Goal: Information Seeking & Learning: Learn about a topic

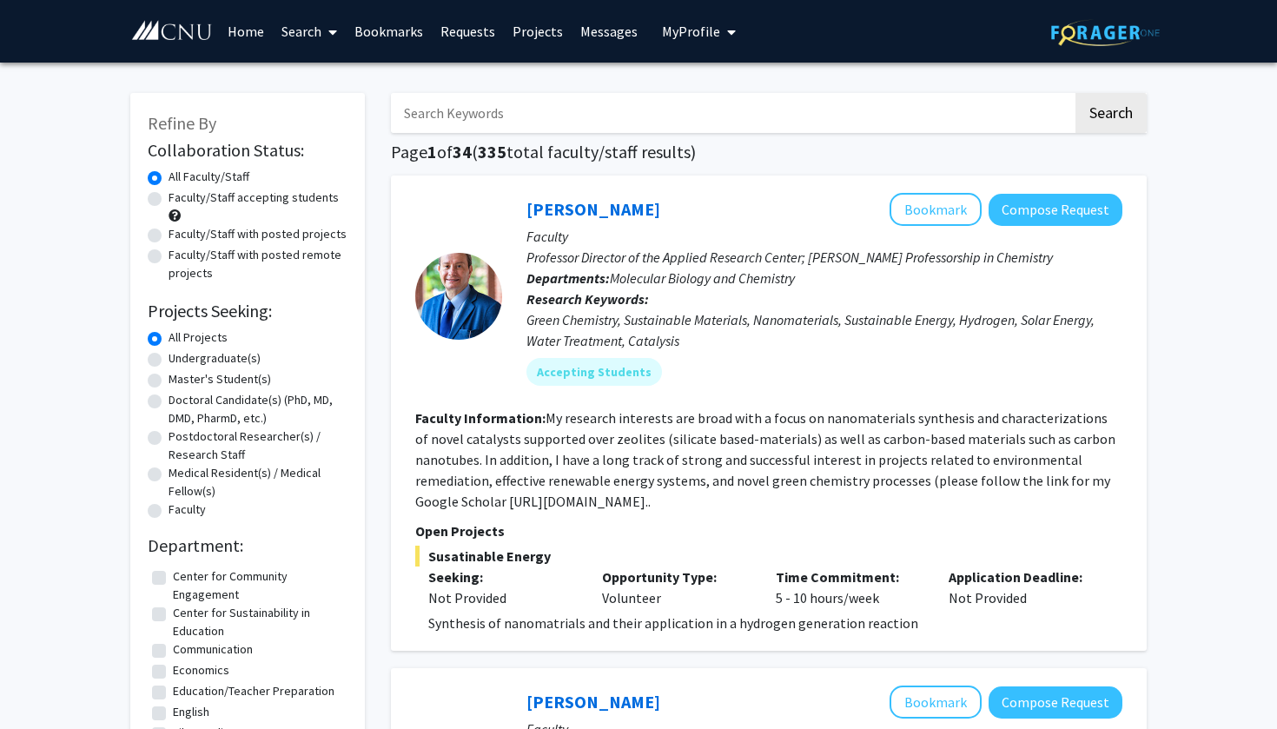
click at [688, 116] on input "Search Keywords" at bounding box center [732, 113] width 682 height 40
click at [1110, 116] on button "Search" at bounding box center [1110, 113] width 71 height 40
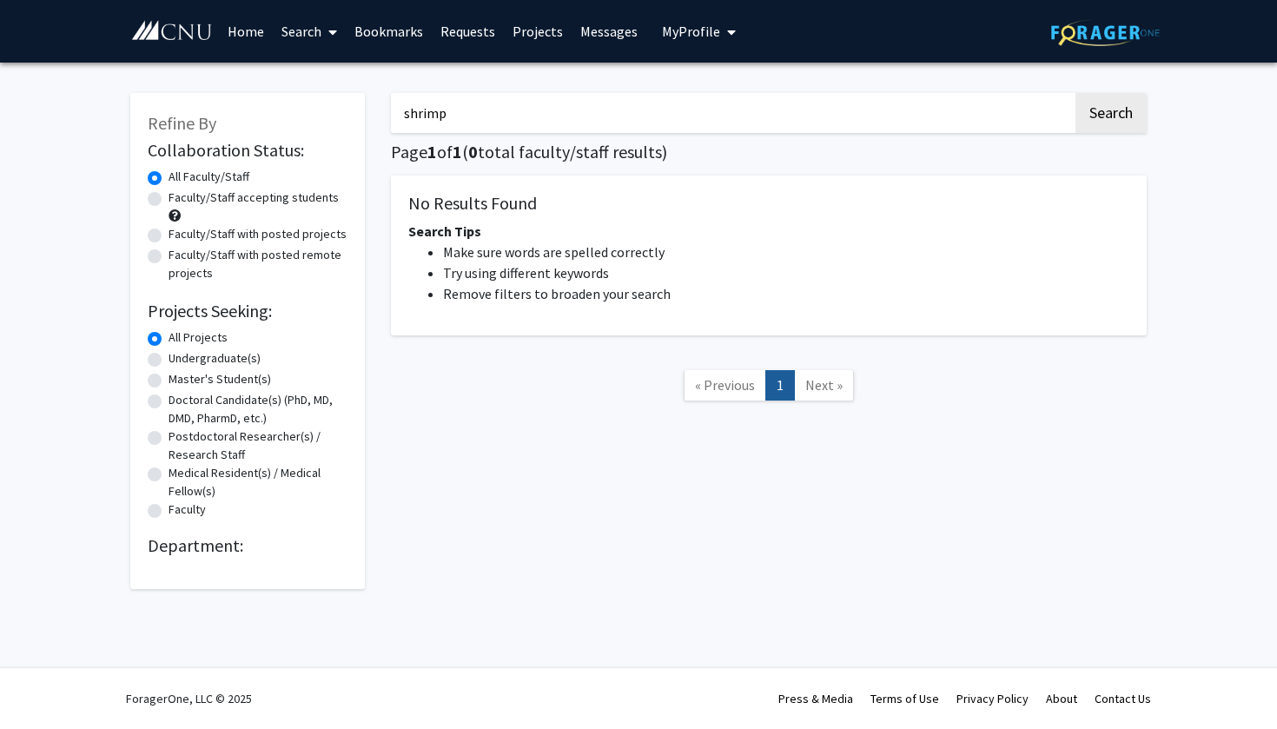
click at [624, 114] on input "shrimp" at bounding box center [732, 113] width 682 height 40
click at [1110, 116] on button "Search" at bounding box center [1110, 113] width 71 height 40
click at [538, 106] on input "brine" at bounding box center [732, 113] width 682 height 40
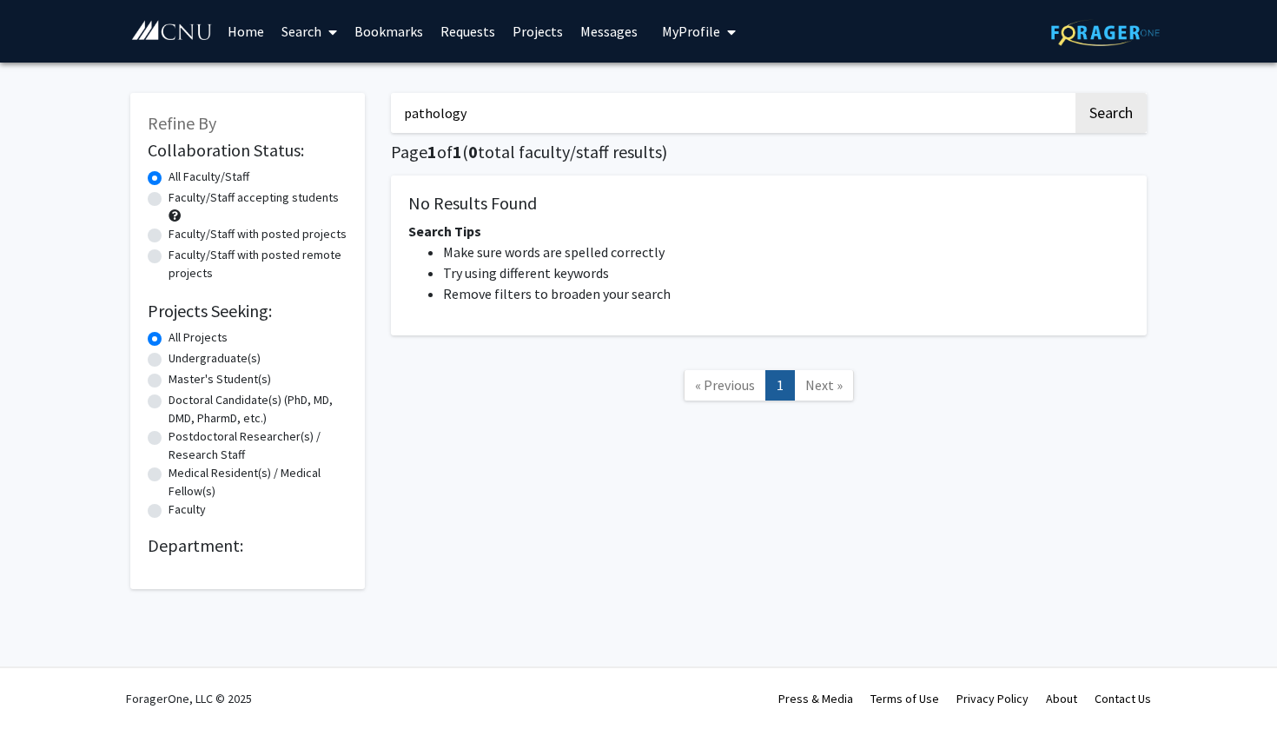
click at [1110, 116] on button "Search" at bounding box center [1110, 113] width 71 height 40
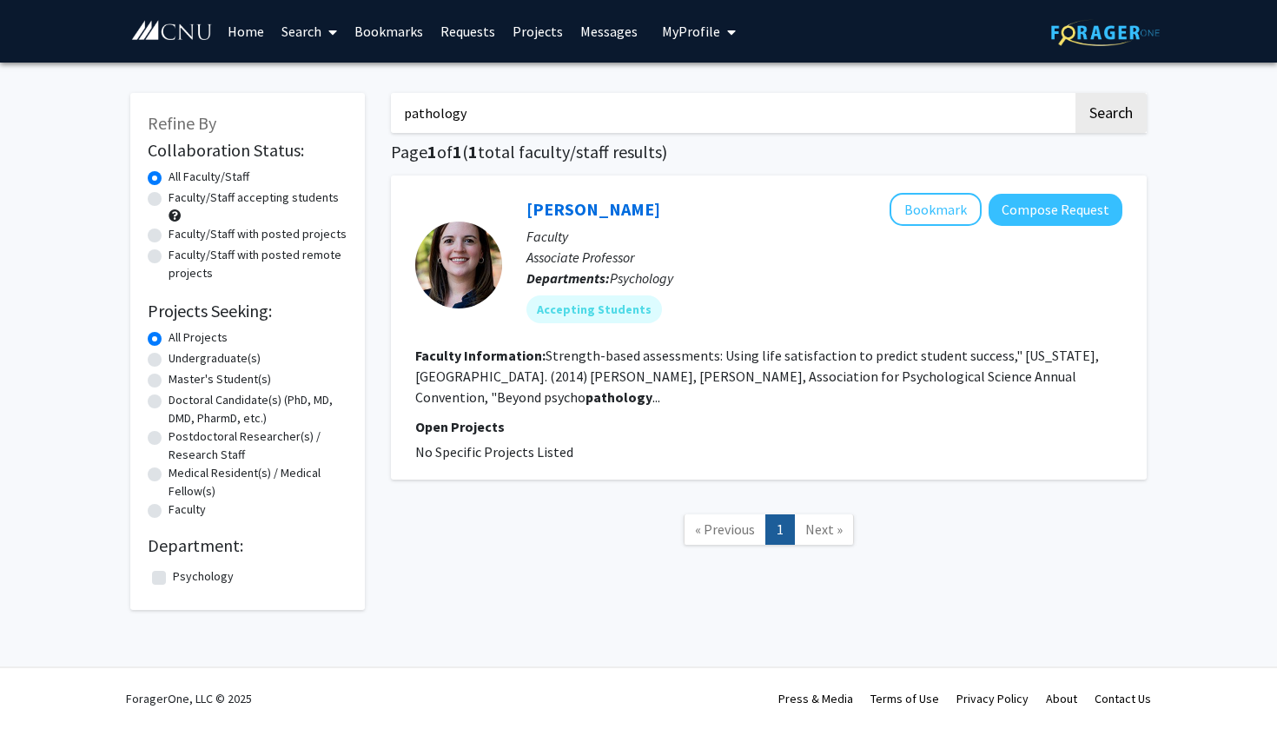
click at [694, 109] on input "pathology" at bounding box center [732, 113] width 682 height 40
click at [1110, 116] on button "Search" at bounding box center [1110, 113] width 71 height 40
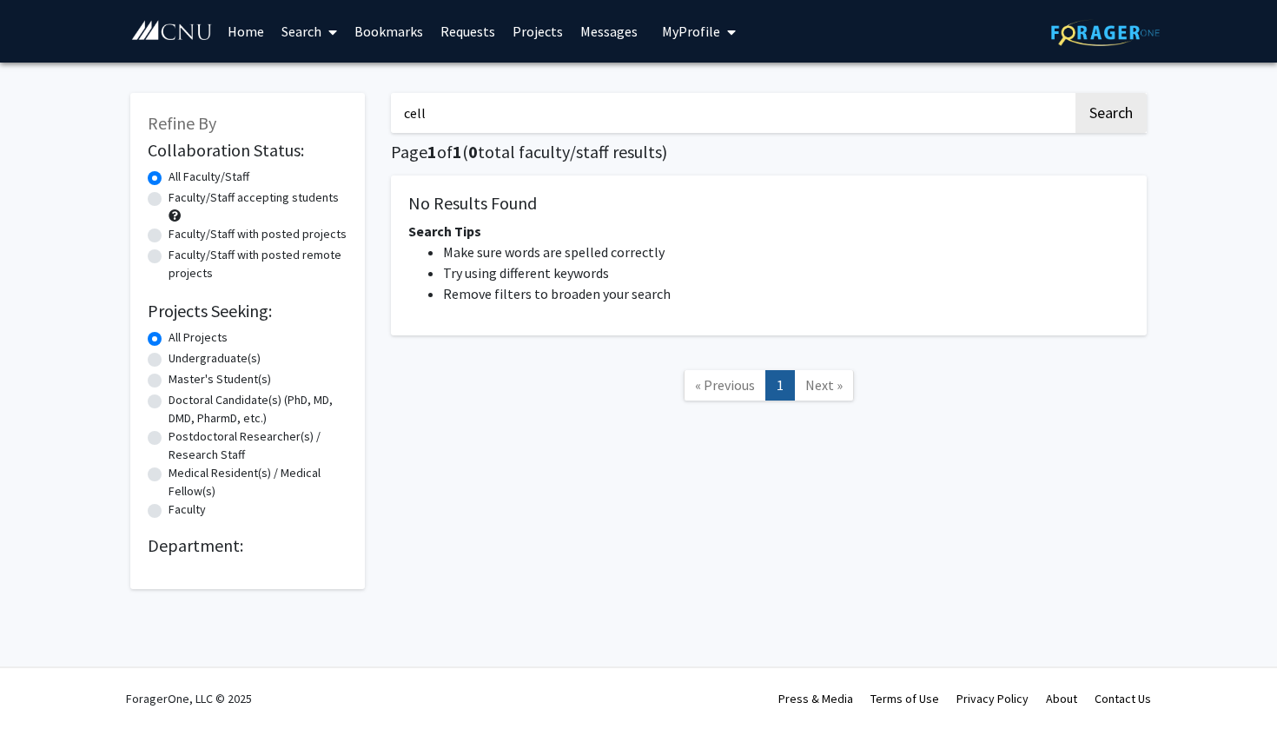
type input "cell"
click at [1110, 116] on button "Search" at bounding box center [1110, 113] width 71 height 40
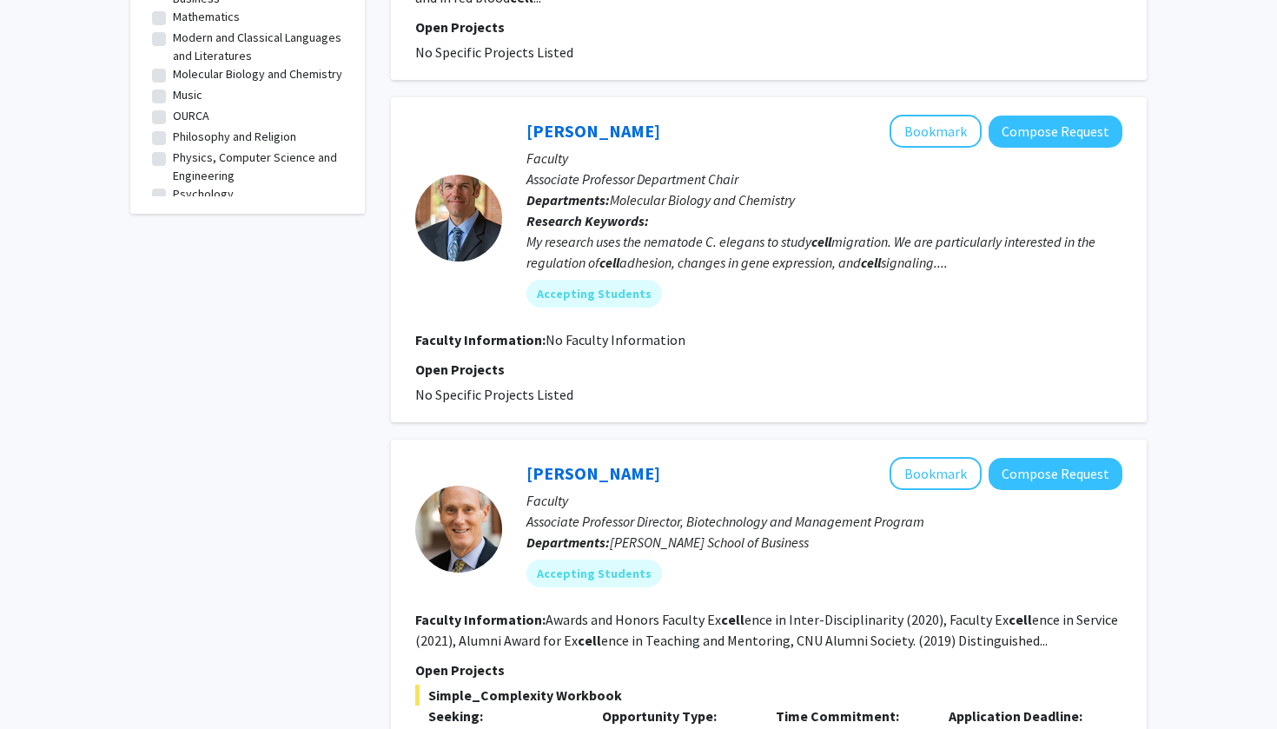
scroll to position [759, 0]
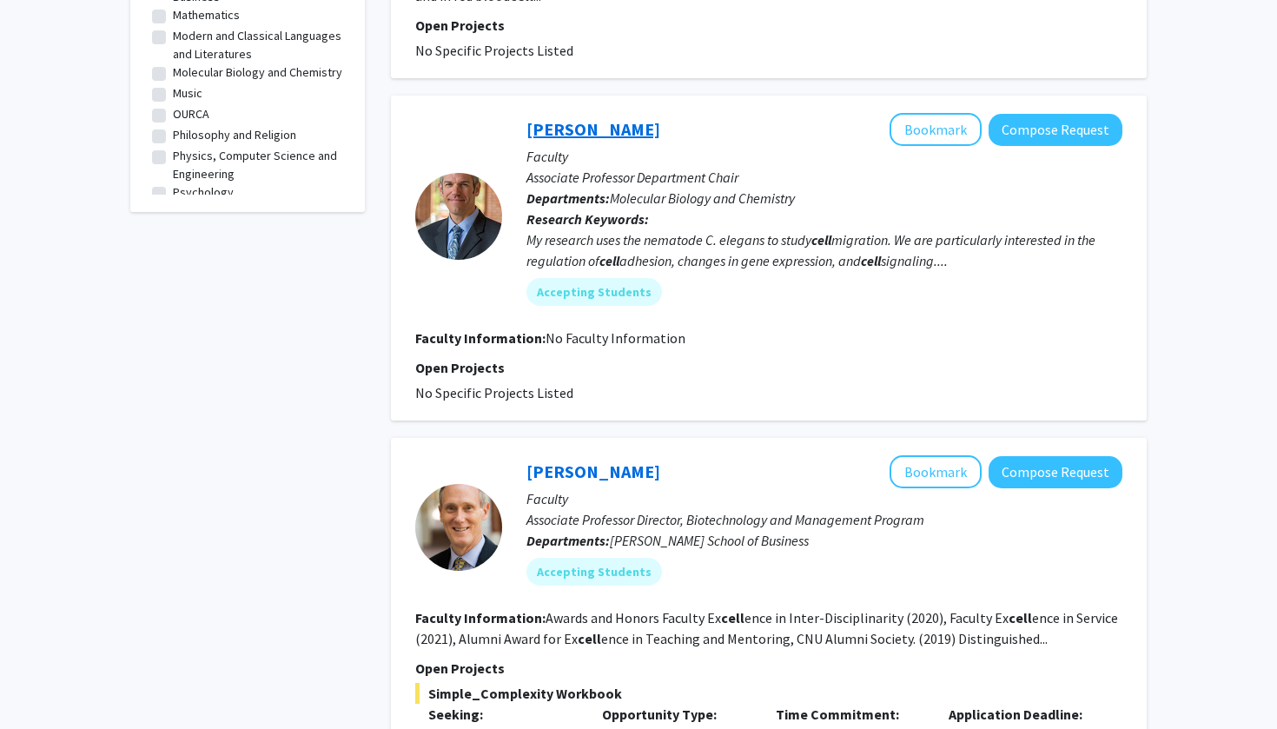
click at [660, 118] on link "[PERSON_NAME]" at bounding box center [593, 129] width 134 height 22
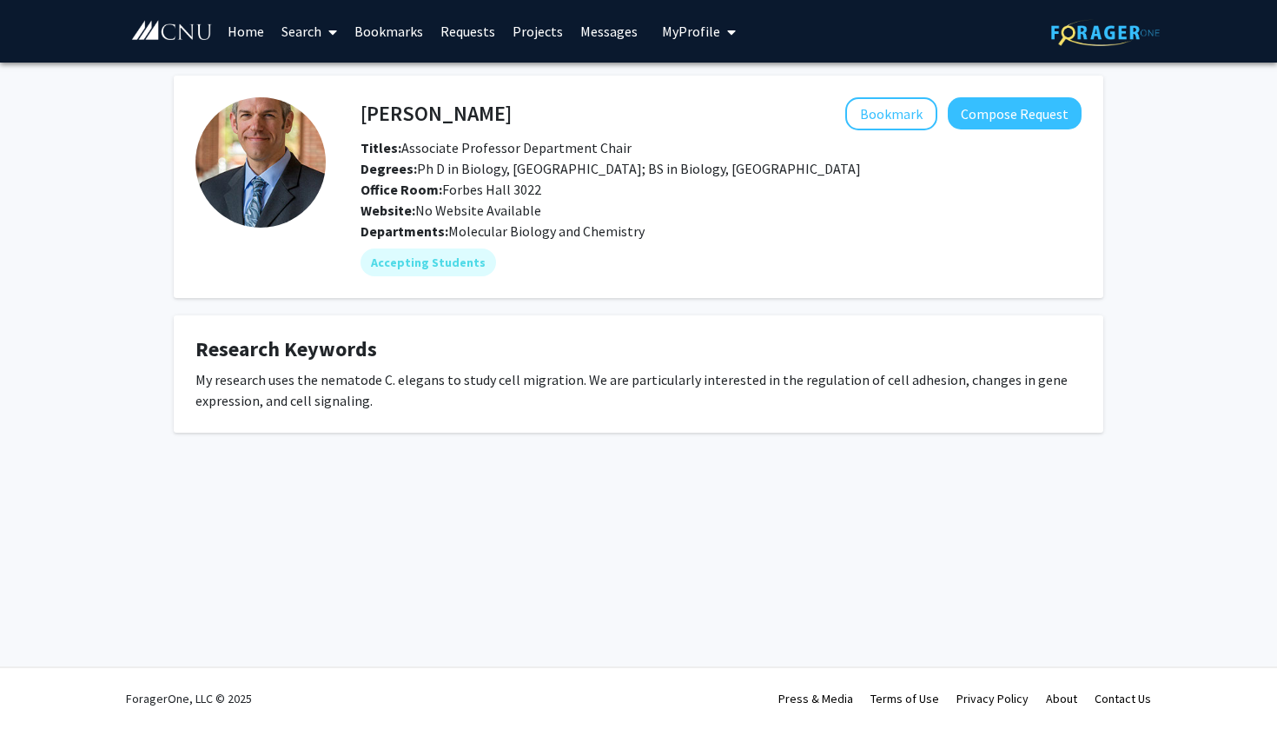
click at [437, 113] on h4 "[PERSON_NAME]" at bounding box center [435, 113] width 151 height 32
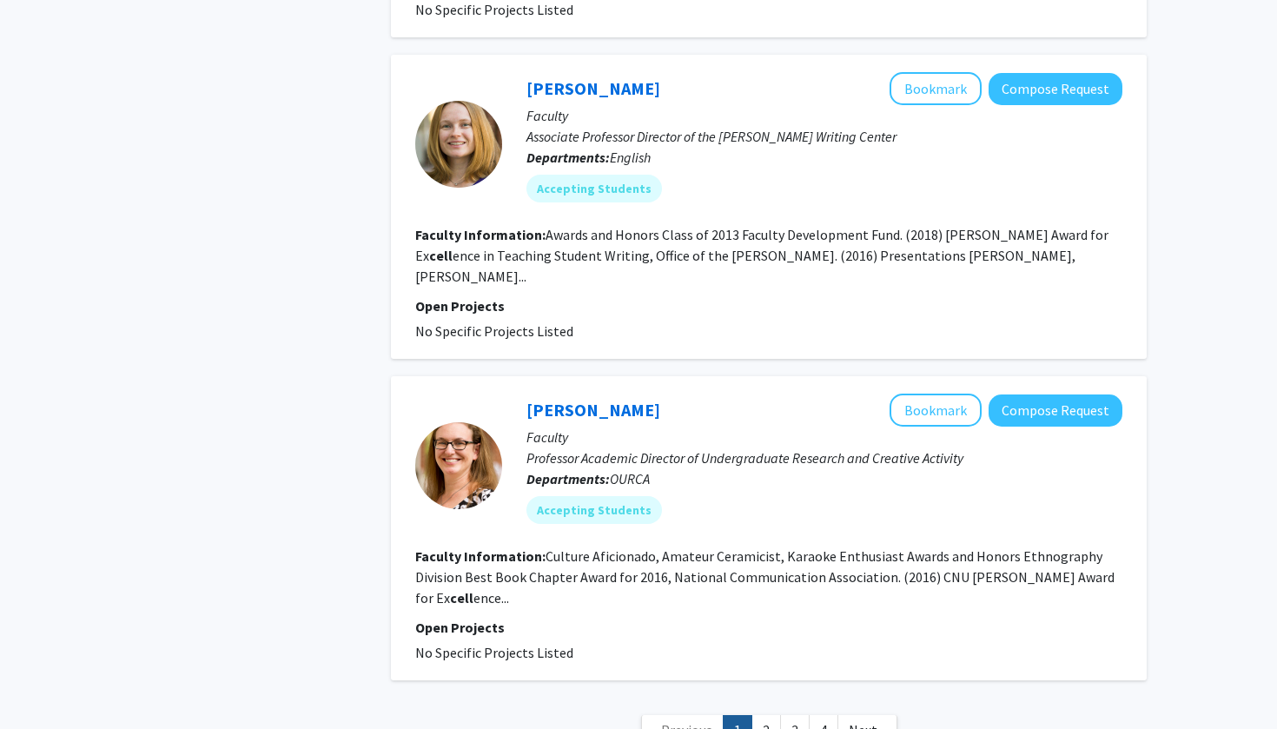
scroll to position [2857, 0]
click at [868, 722] on span "Next »" at bounding box center [867, 730] width 37 height 17
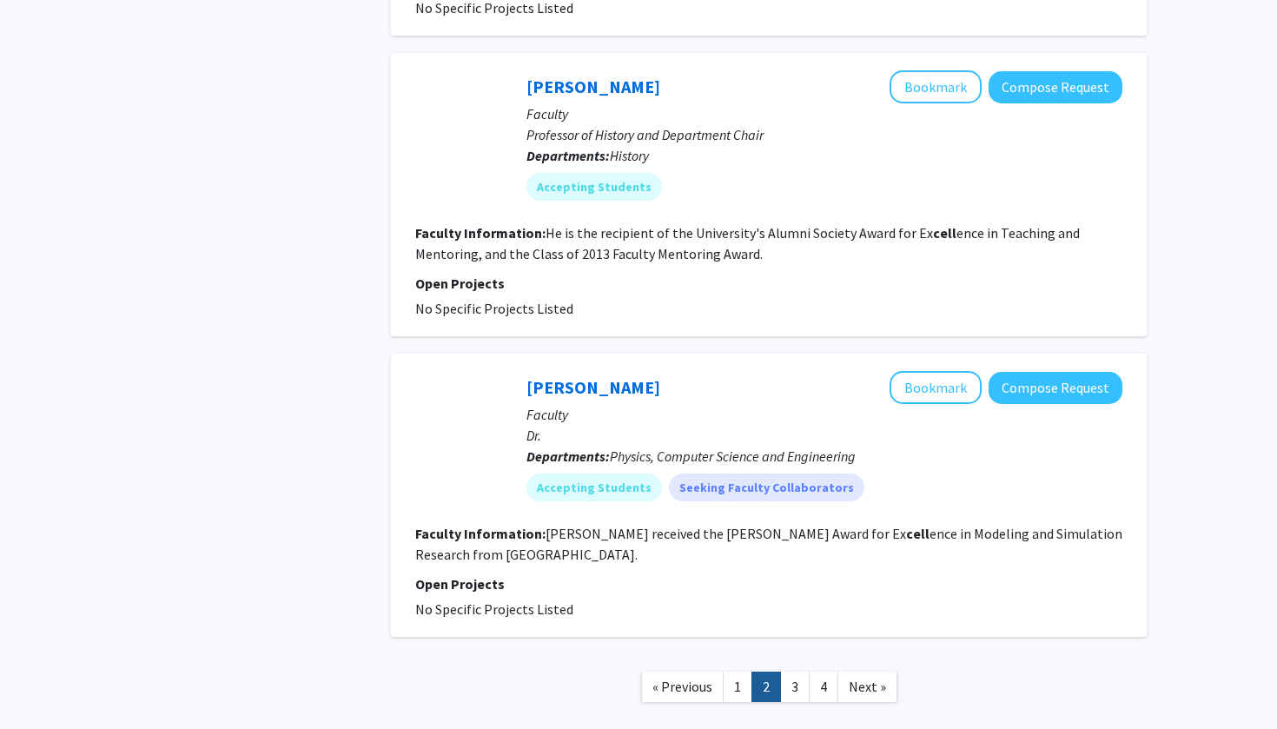
scroll to position [2699, 0]
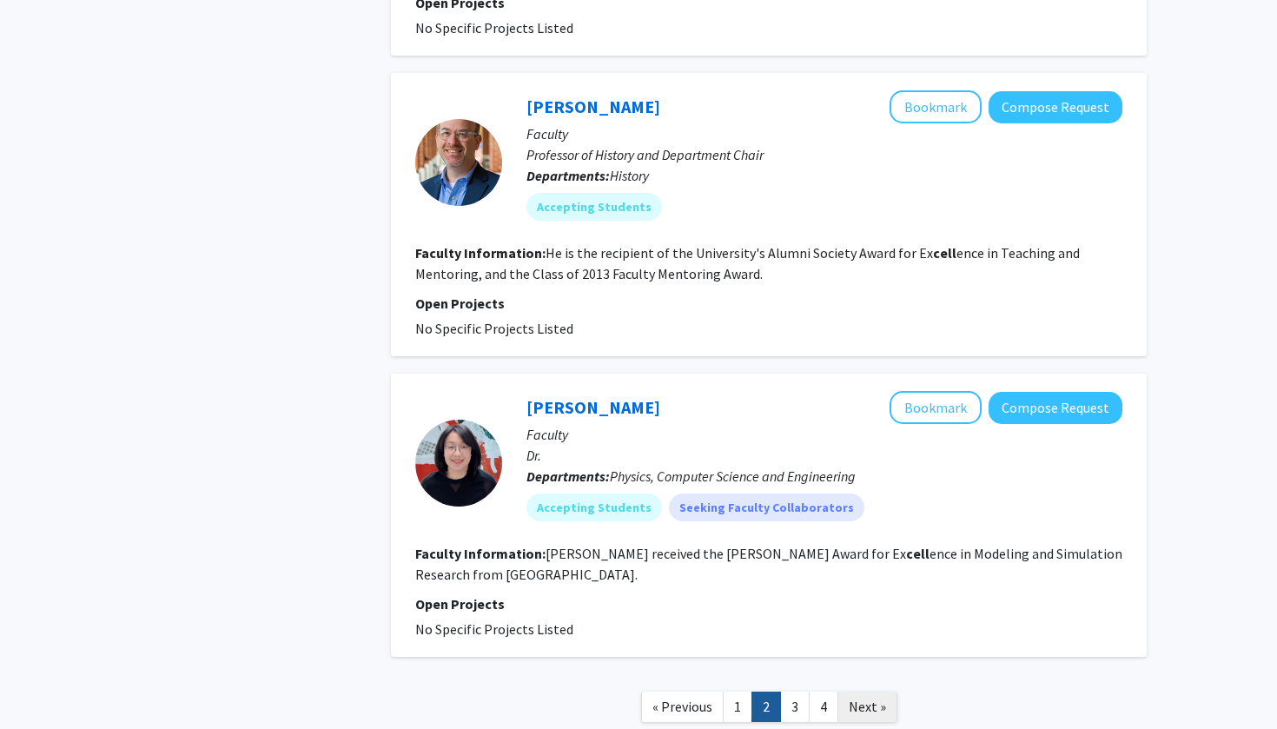
click at [876, 698] on span "Next »" at bounding box center [867, 706] width 37 height 17
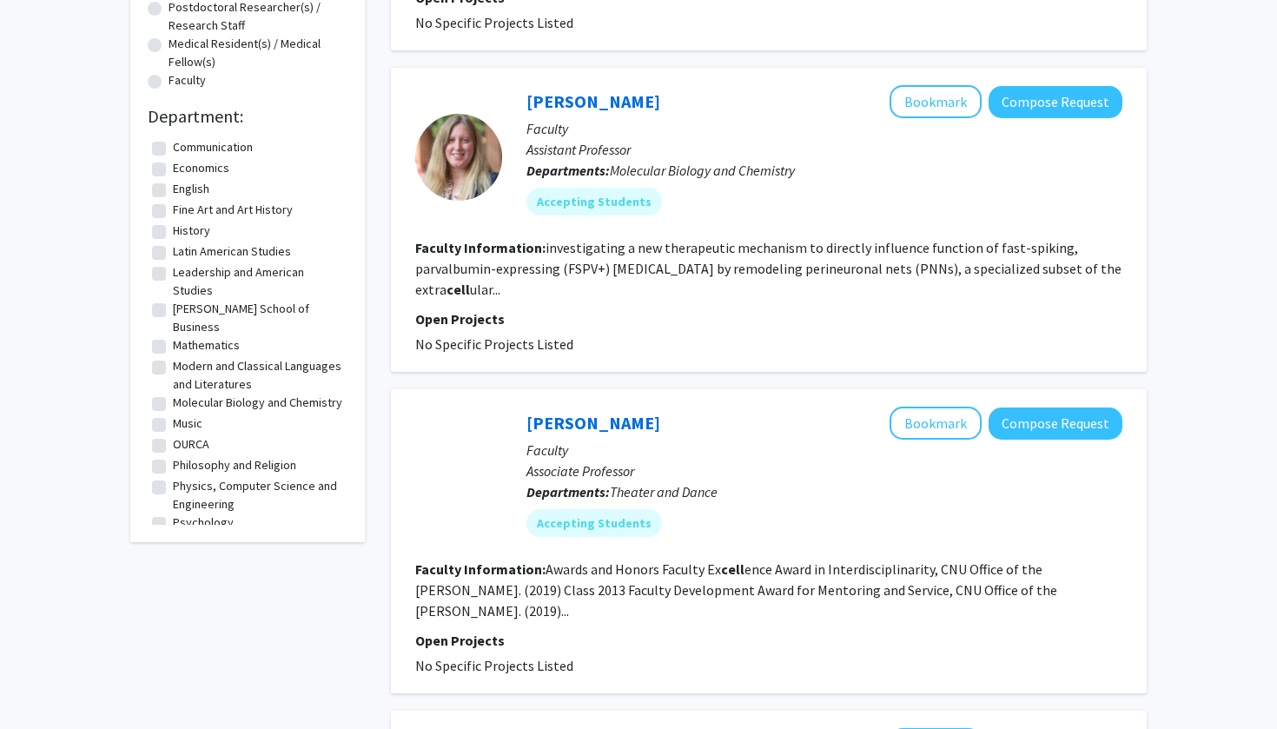
scroll to position [431, 0]
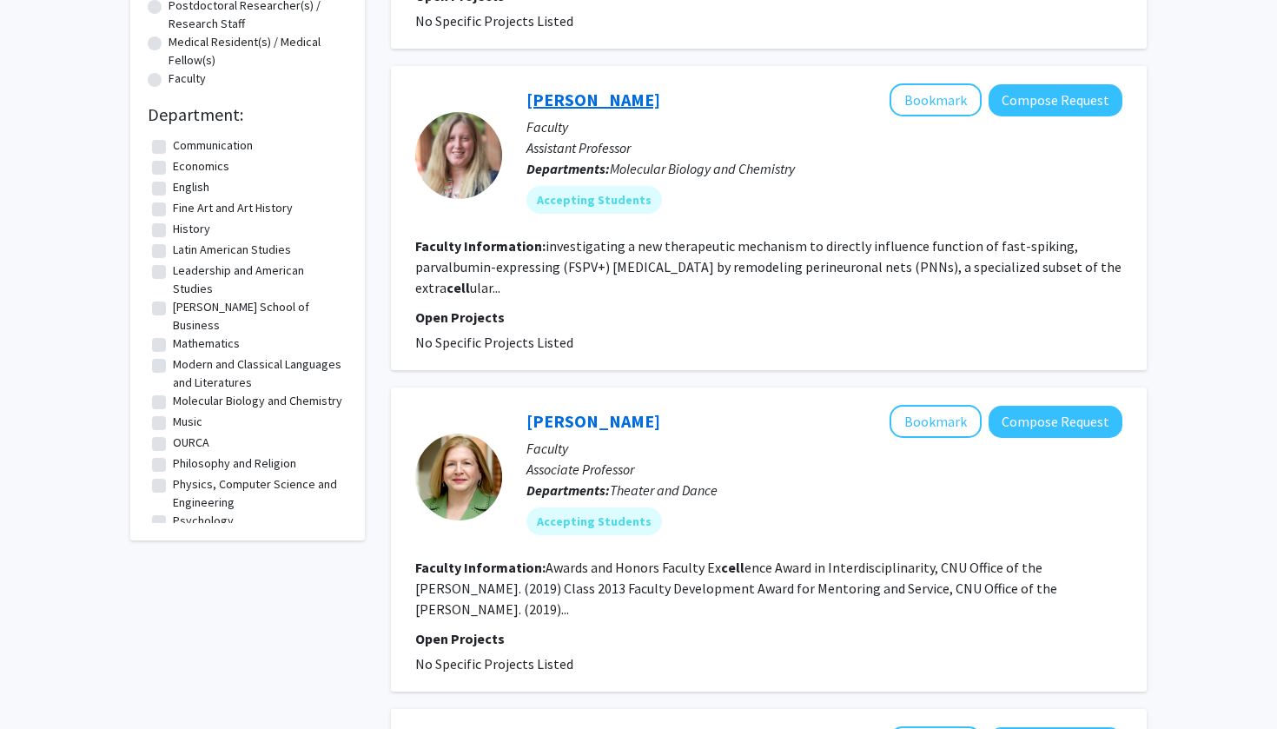
click at [587, 89] on link "[PERSON_NAME]" at bounding box center [593, 100] width 134 height 22
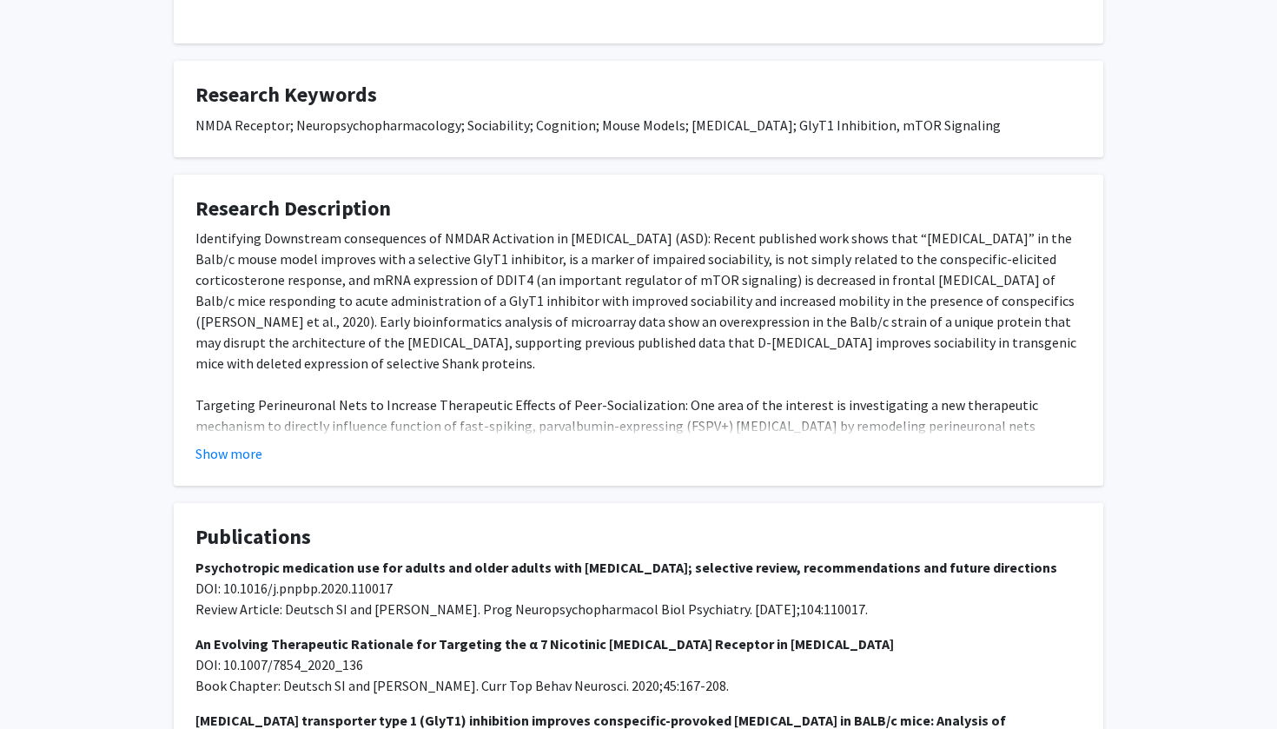
scroll to position [563, 0]
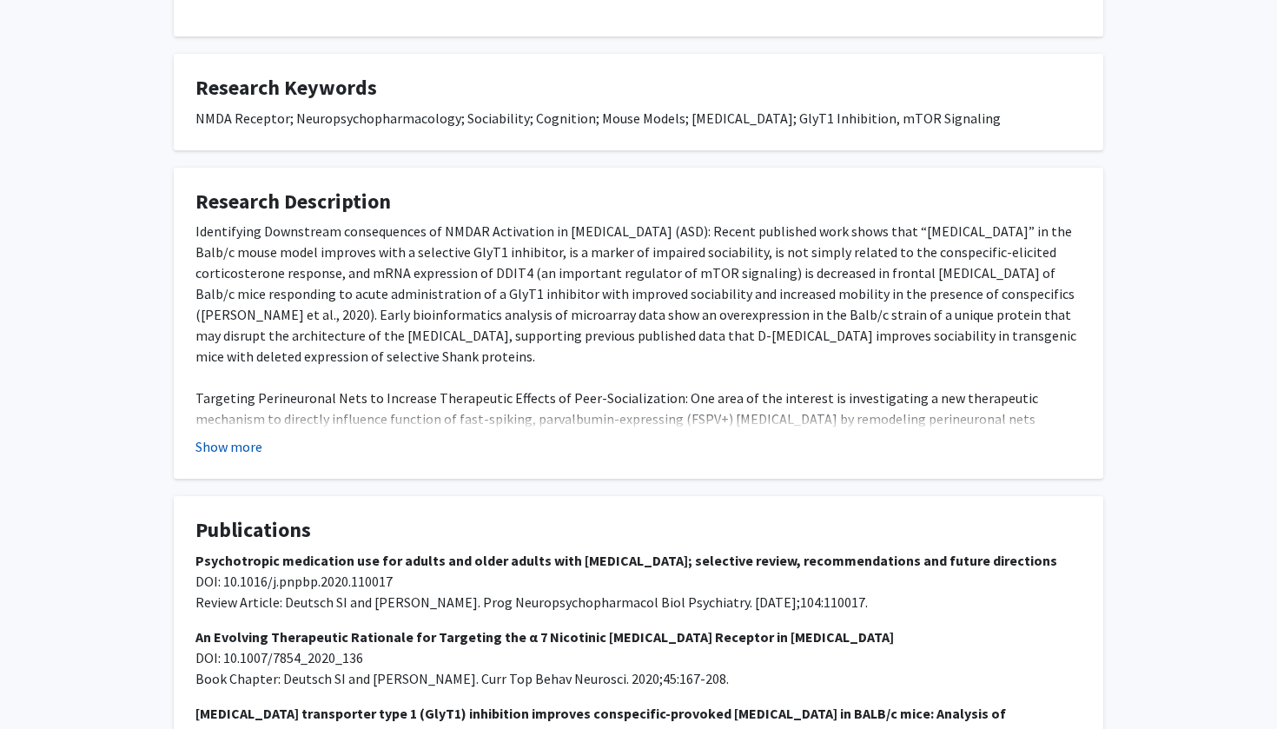
click at [236, 436] on button "Show more" at bounding box center [228, 446] width 67 height 21
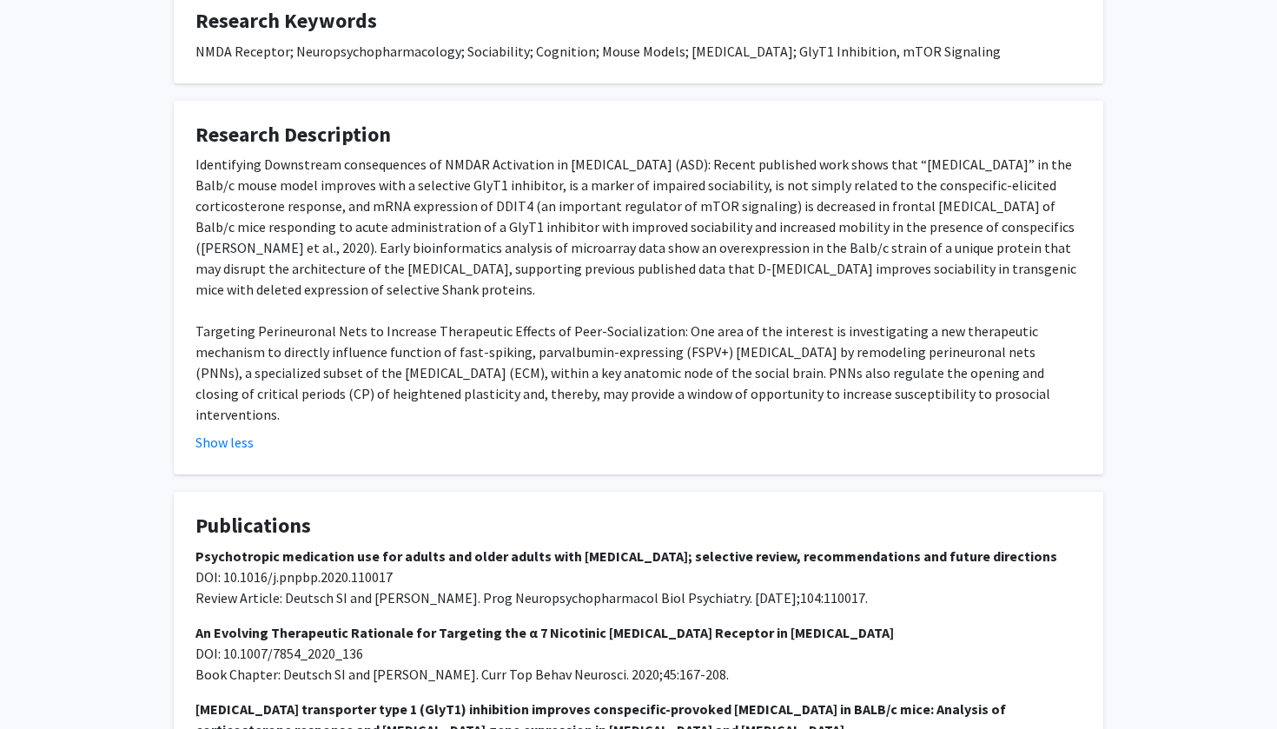
scroll to position [647, 0]
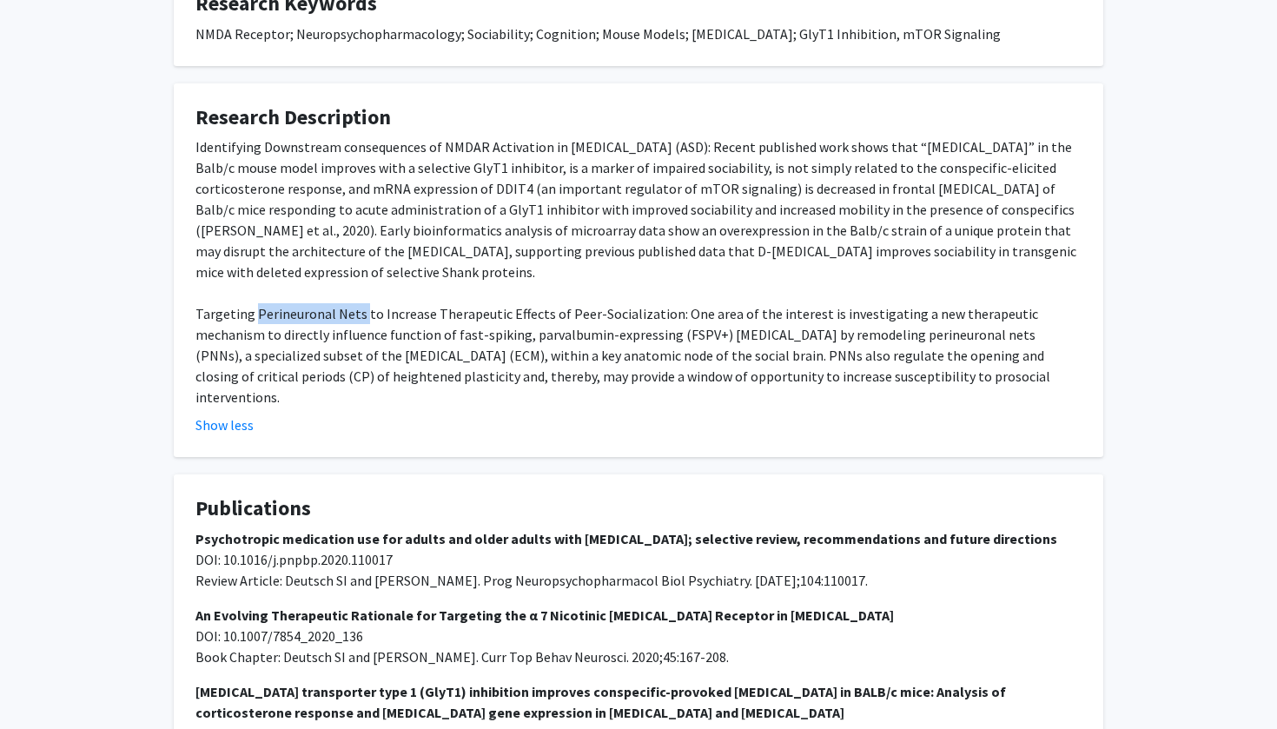
drag, startPoint x: 256, startPoint y: 271, endPoint x: 359, endPoint y: 273, distance: 102.5
click at [359, 273] on div "Identifying Downstream consequences of NMDAR Activation in [MEDICAL_DATA] (ASD)…" at bounding box center [638, 271] width 886 height 271
copy div "Perineuronal Nets"
click at [746, 310] on div "Identifying Downstream consequences of NMDAR Activation in [MEDICAL_DATA] (ASD)…" at bounding box center [638, 271] width 886 height 271
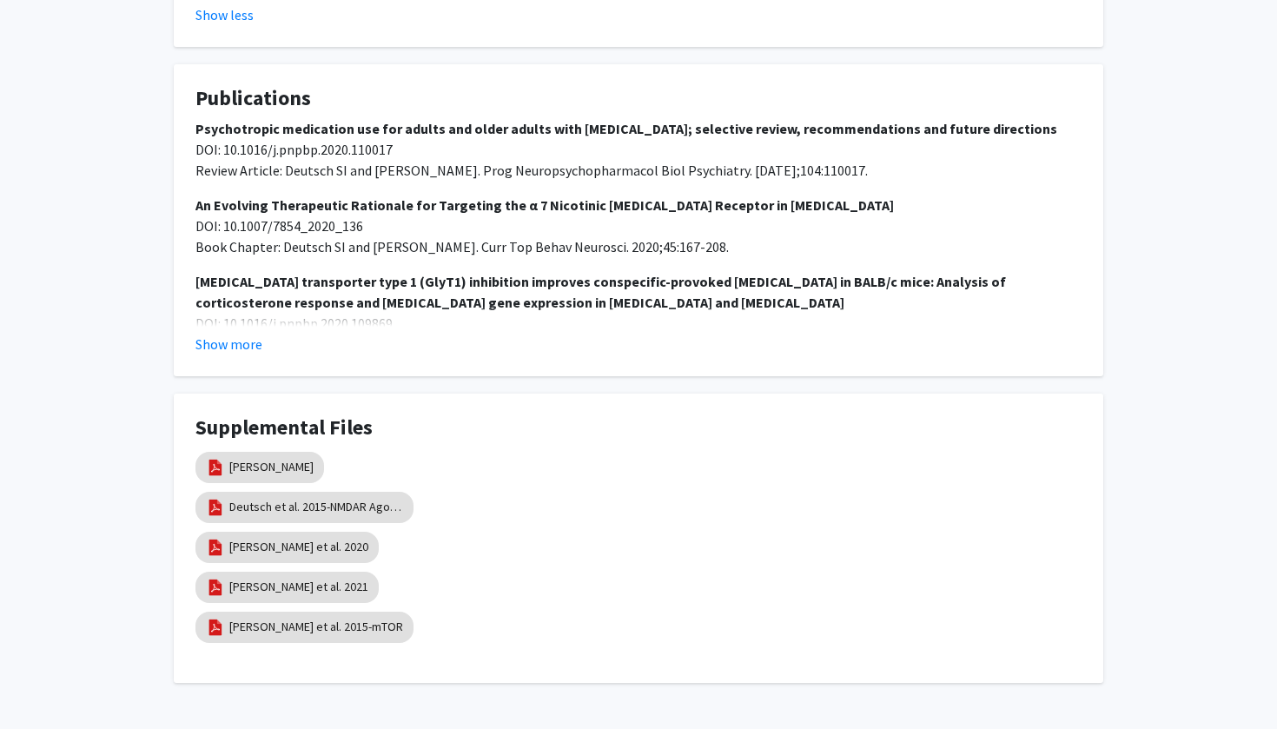
scroll to position [1056, 0]
click at [260, 459] on link "[PERSON_NAME]" at bounding box center [271, 468] width 84 height 18
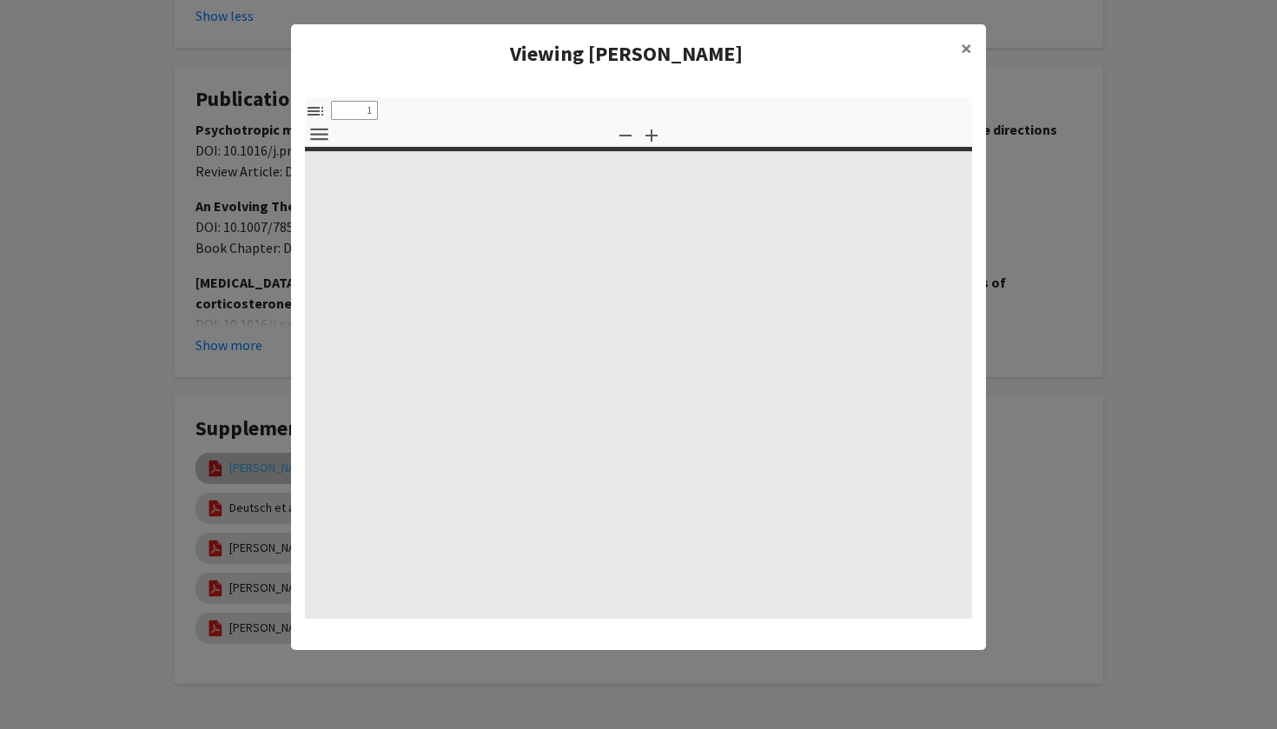
select select "custom"
type input "0"
select select "custom"
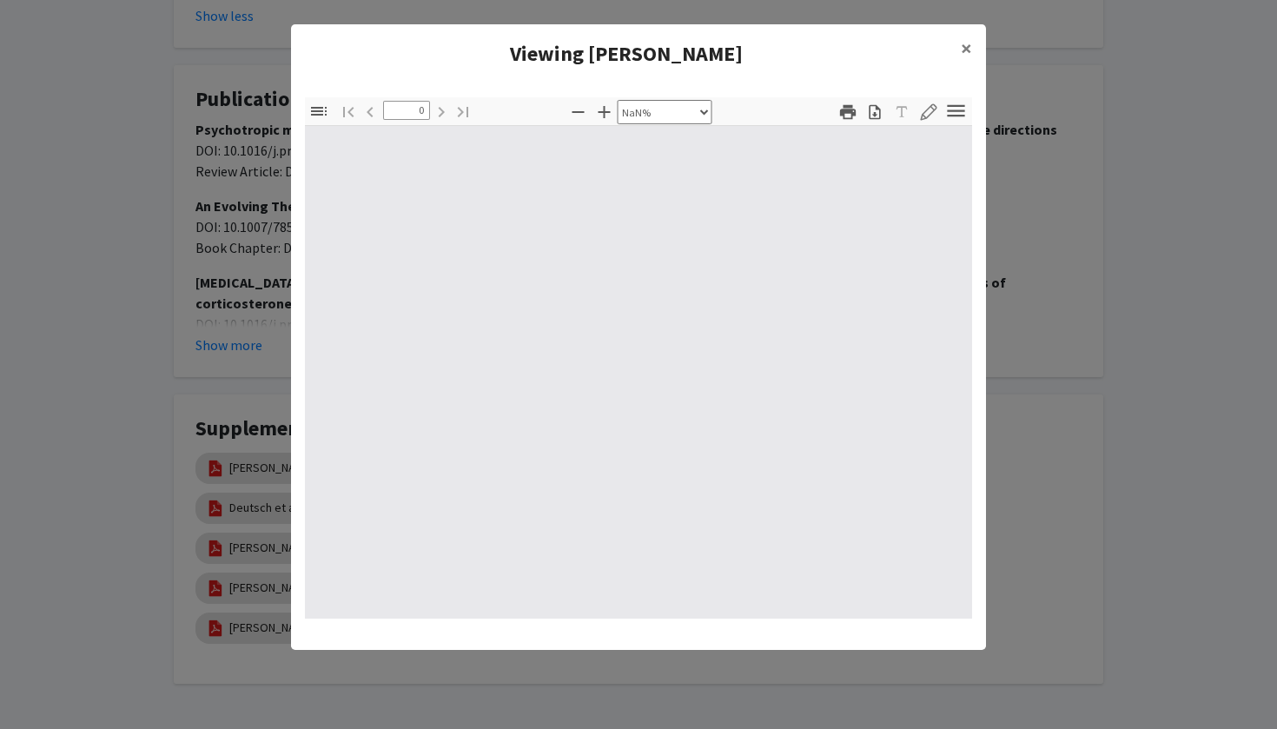
type input "1"
select select "auto"
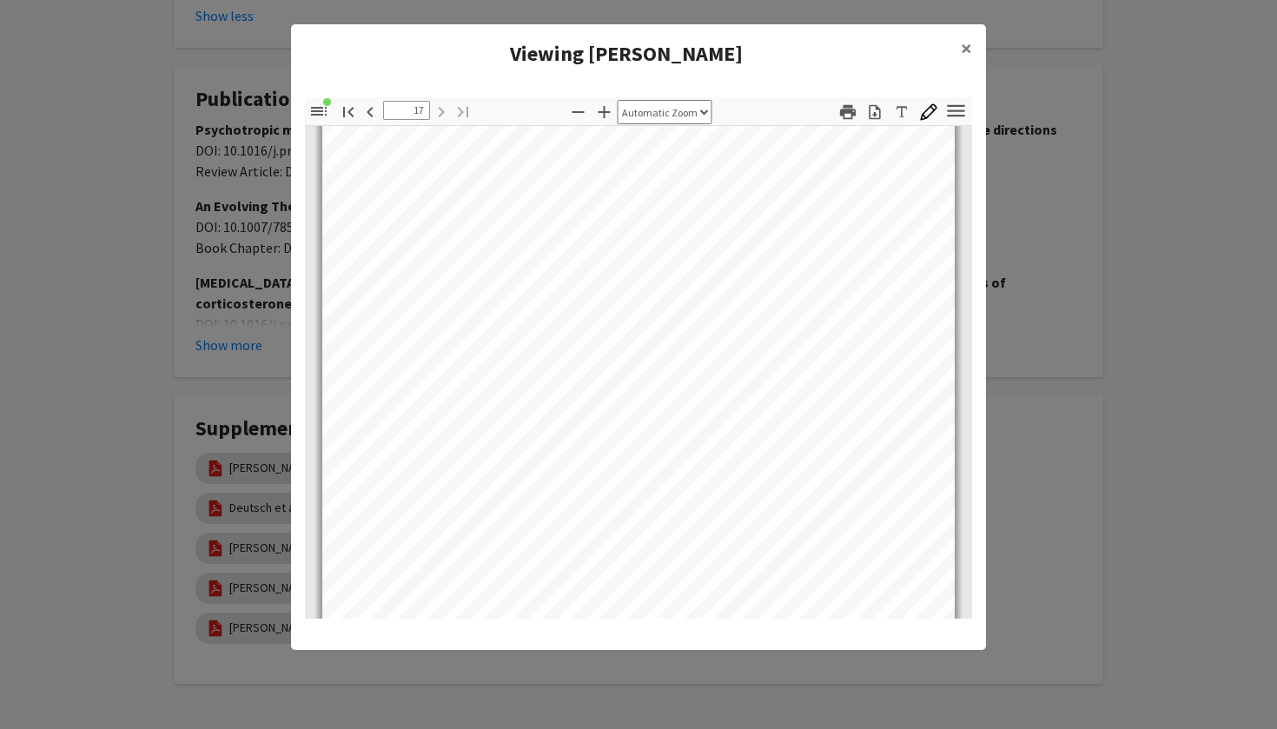
scroll to position [13400, 0]
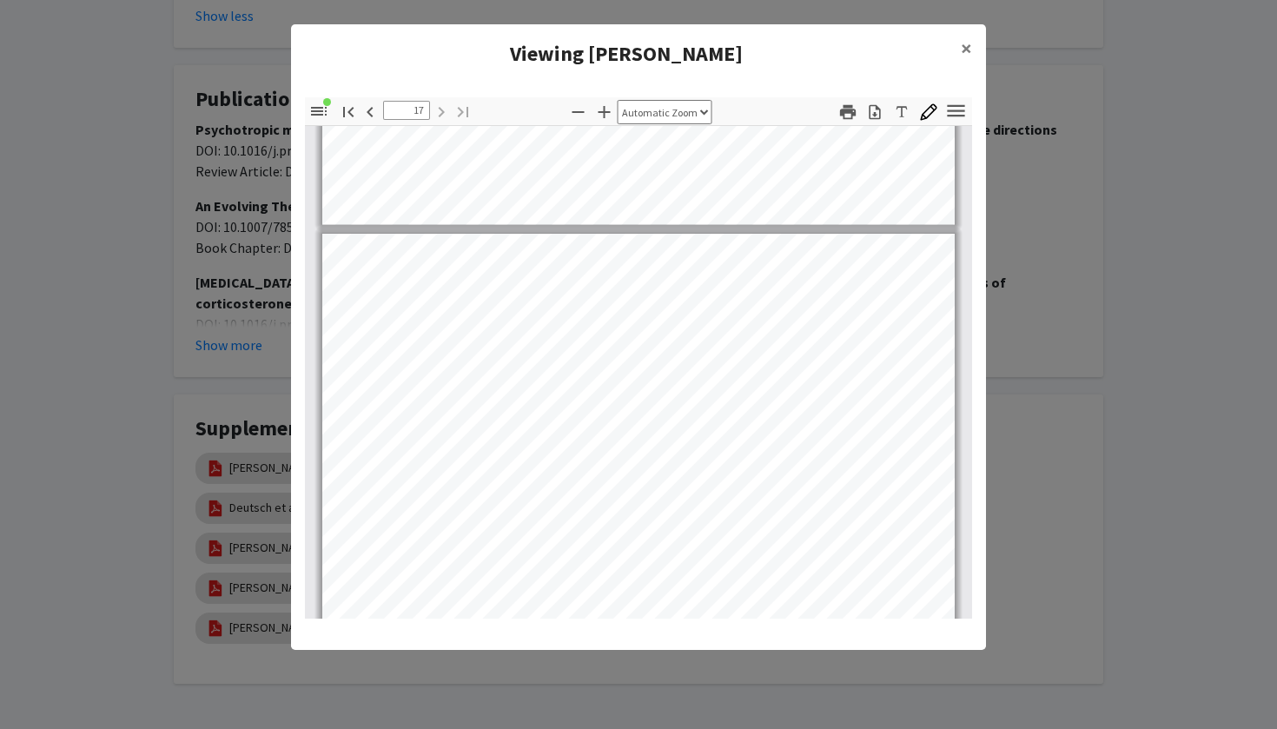
type input "16"
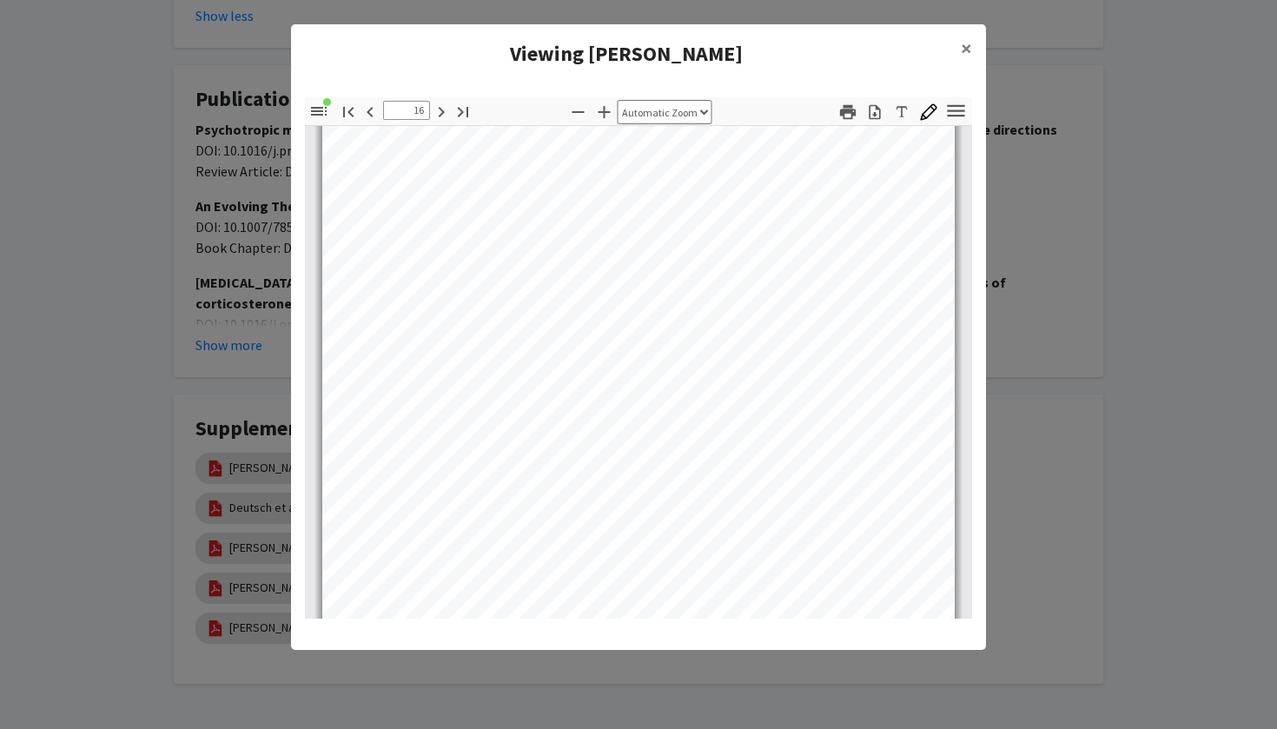
scroll to position [12504, 0]
click at [966, 38] on span "×" at bounding box center [966, 48] width 11 height 27
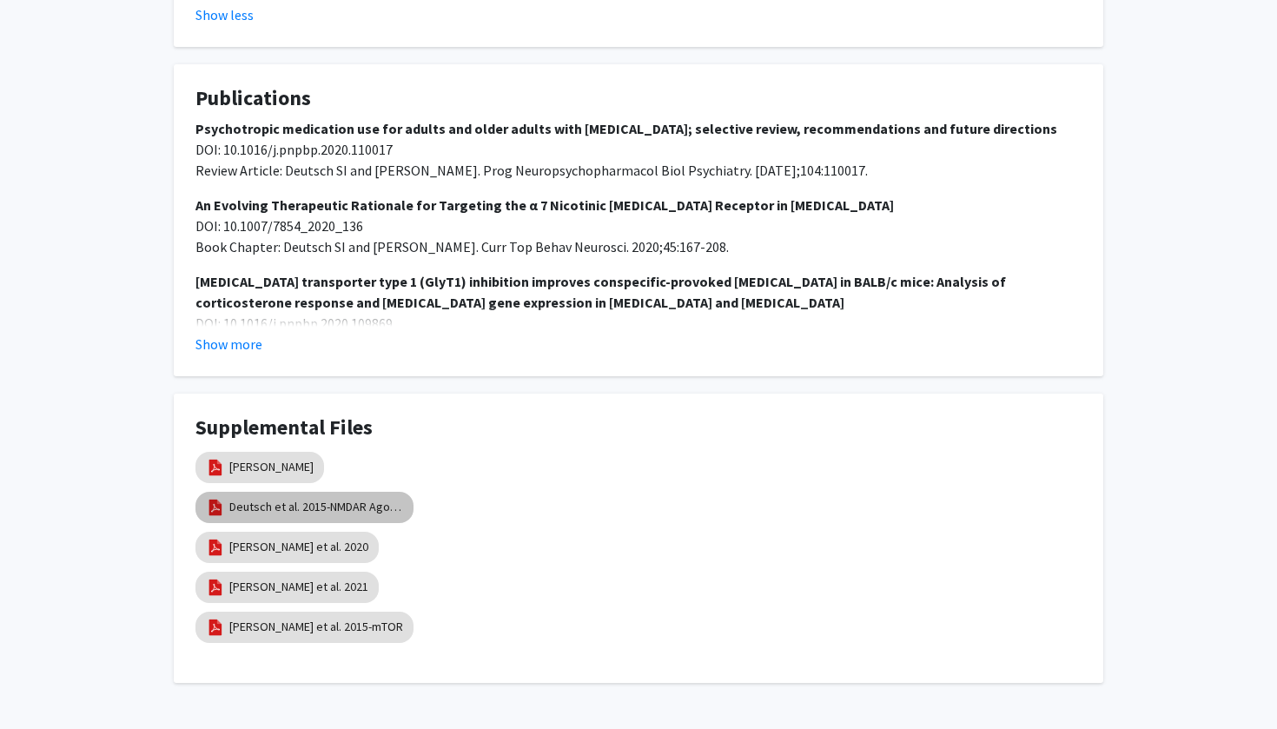
scroll to position [1056, 0]
click at [360, 499] on link "Deutsch et al. 2015-NMDAR Agonists" at bounding box center [316, 508] width 174 height 18
select select "custom"
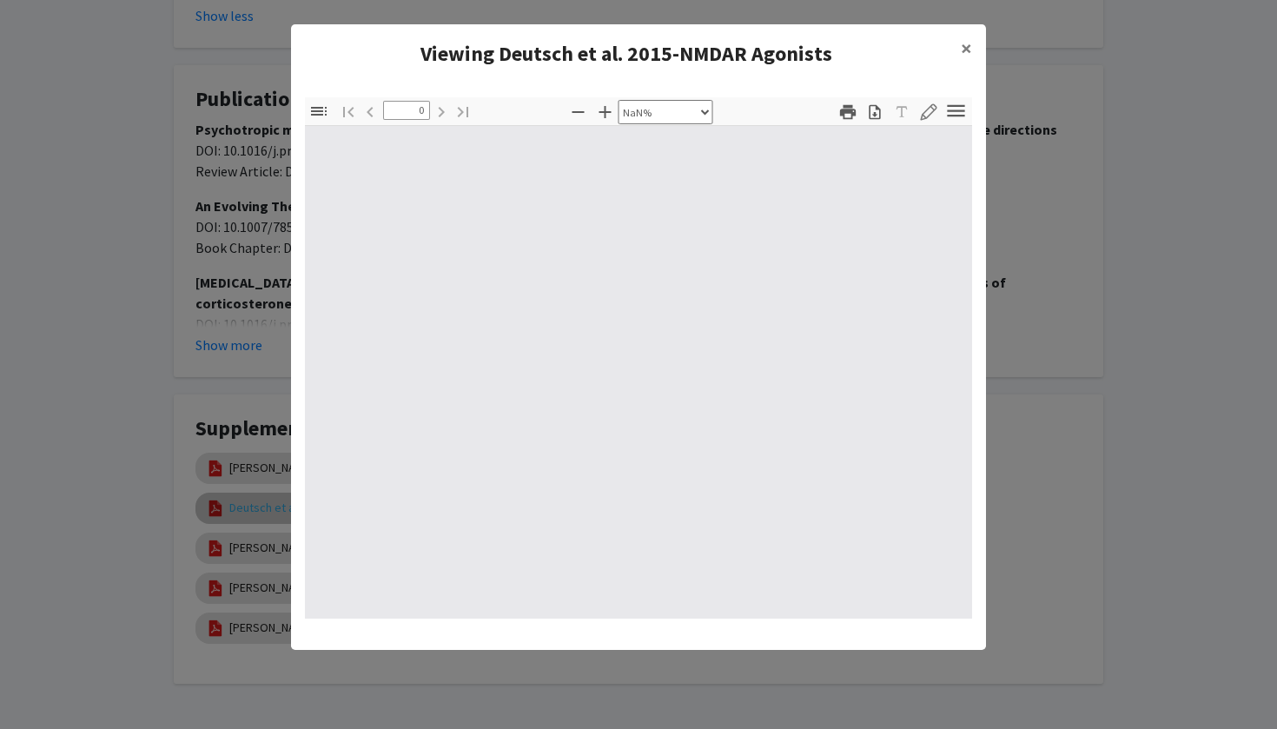
type input "1"
select select "auto"
type input "485"
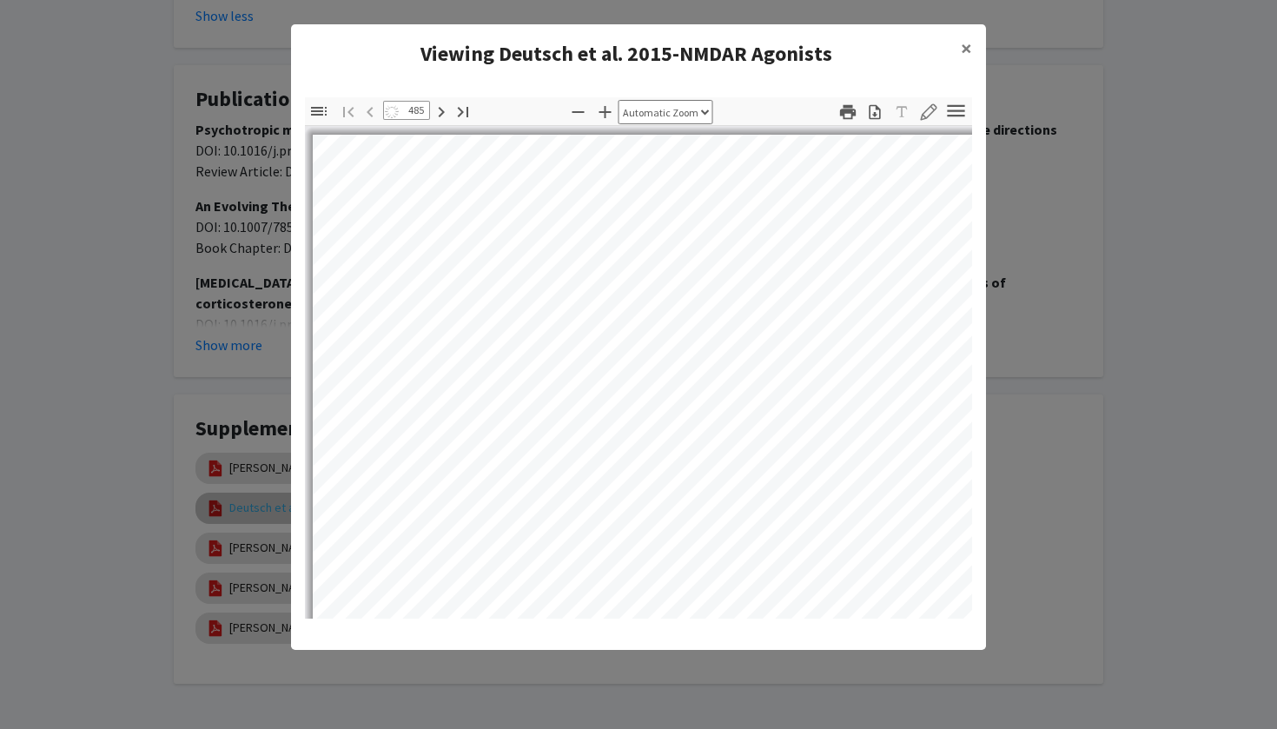
select select "auto"
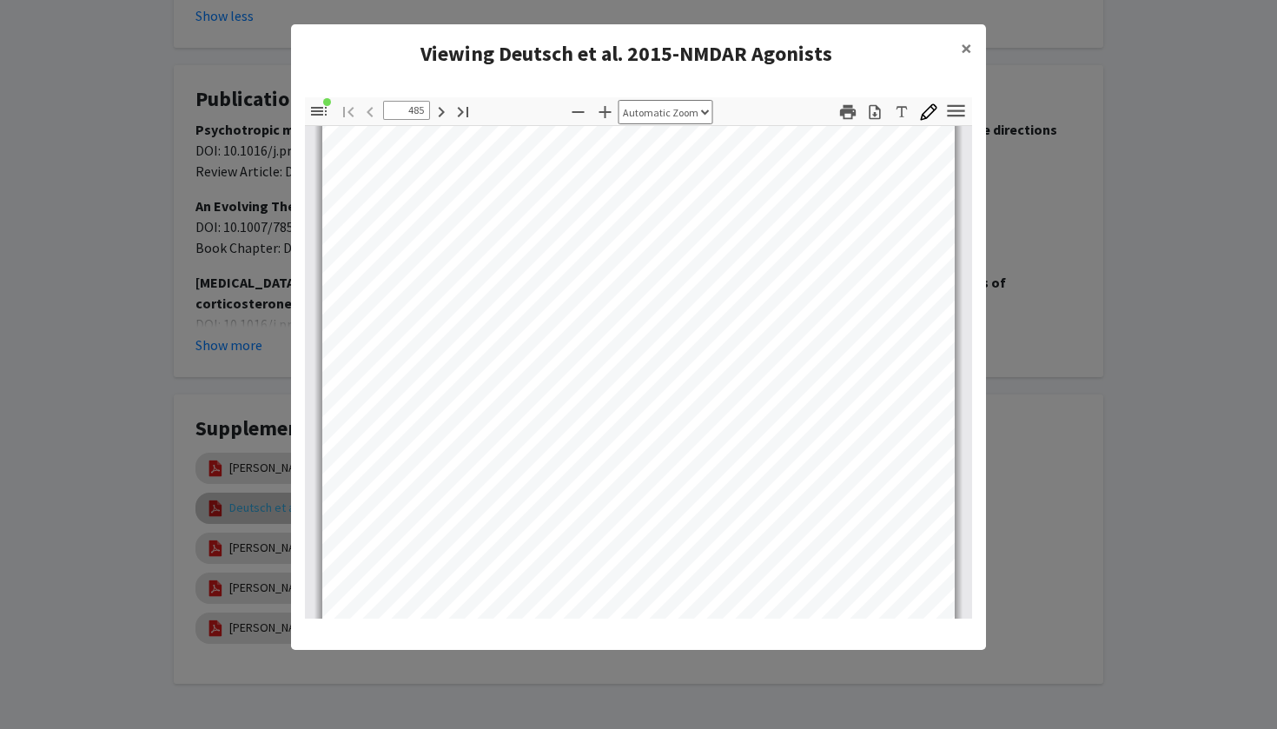
scroll to position [169, 0]
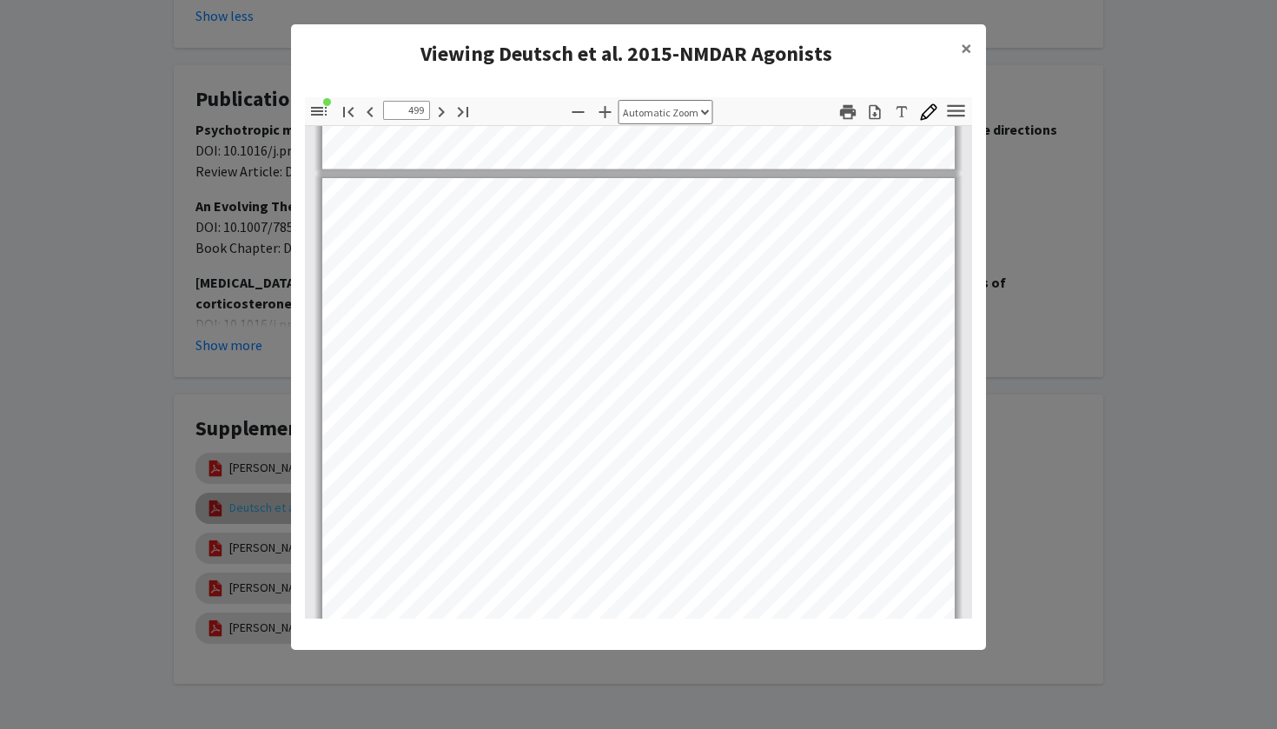
type input "500"
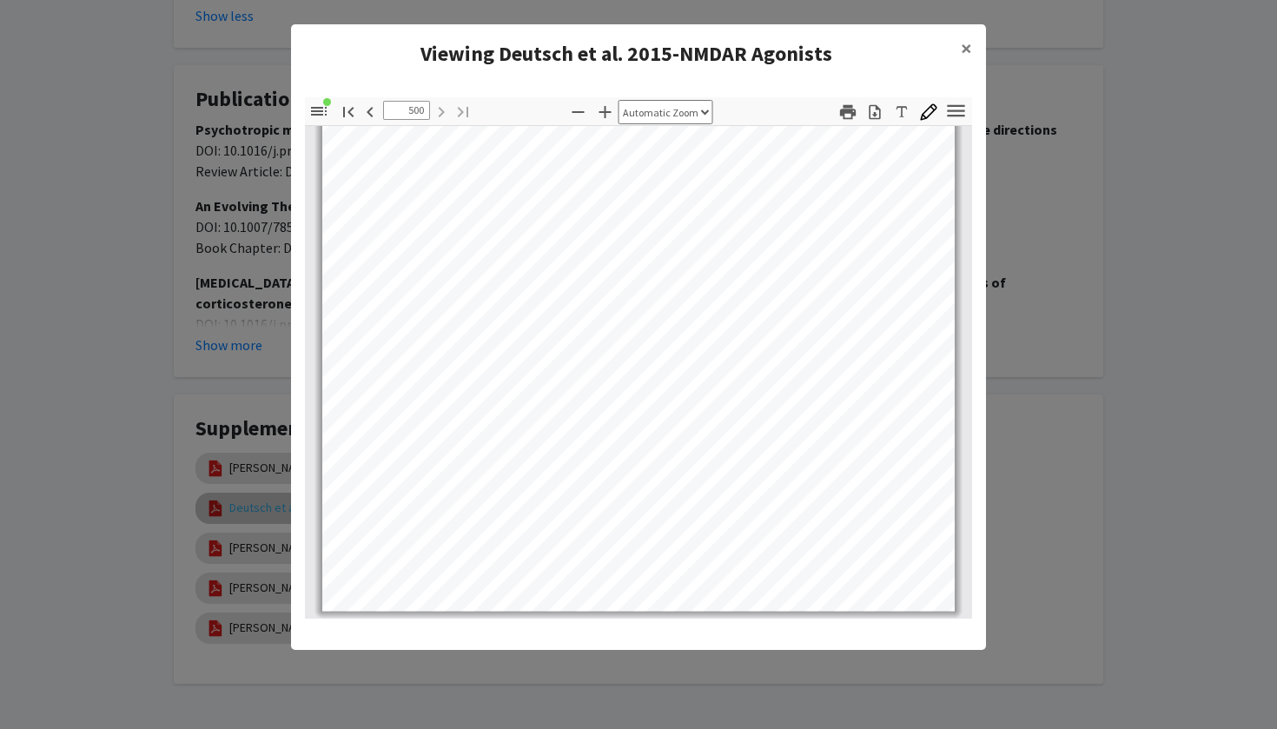
scroll to position [13288, 0]
click at [956, 116] on icon "button" at bounding box center [955, 110] width 23 height 23
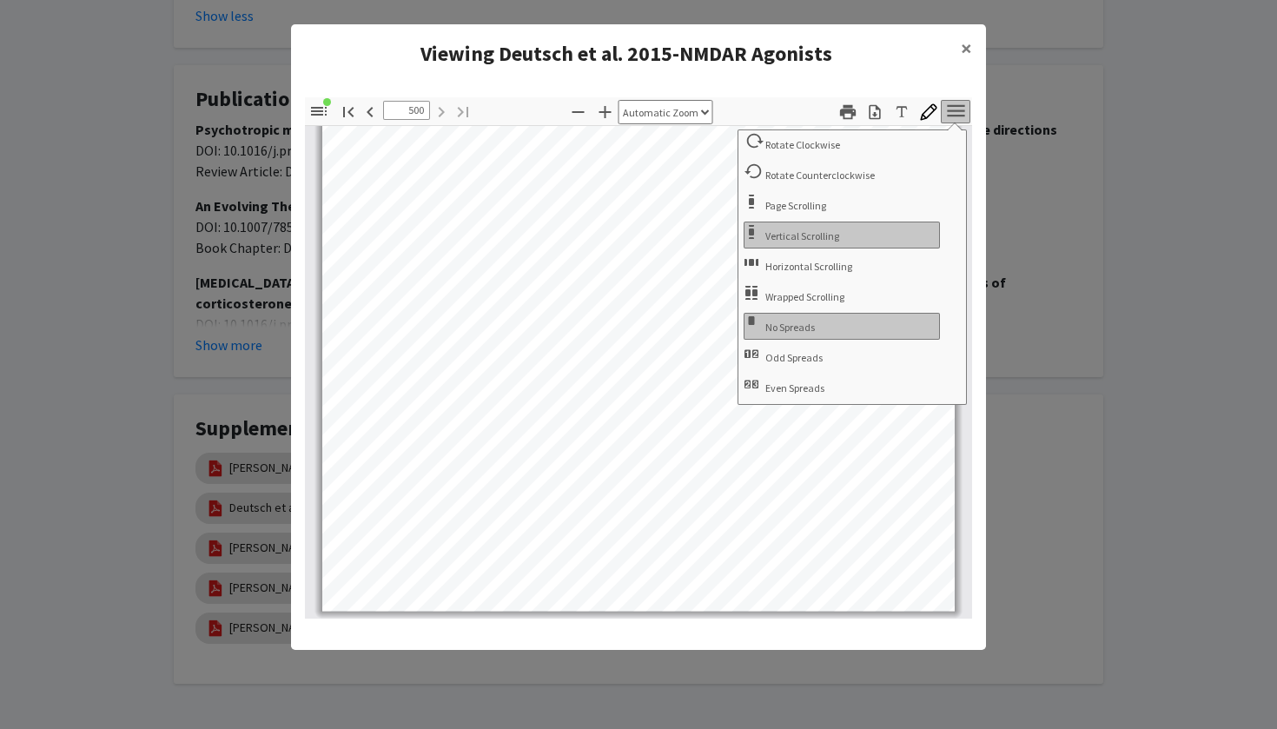
click at [956, 116] on icon "button" at bounding box center [955, 110] width 23 height 23
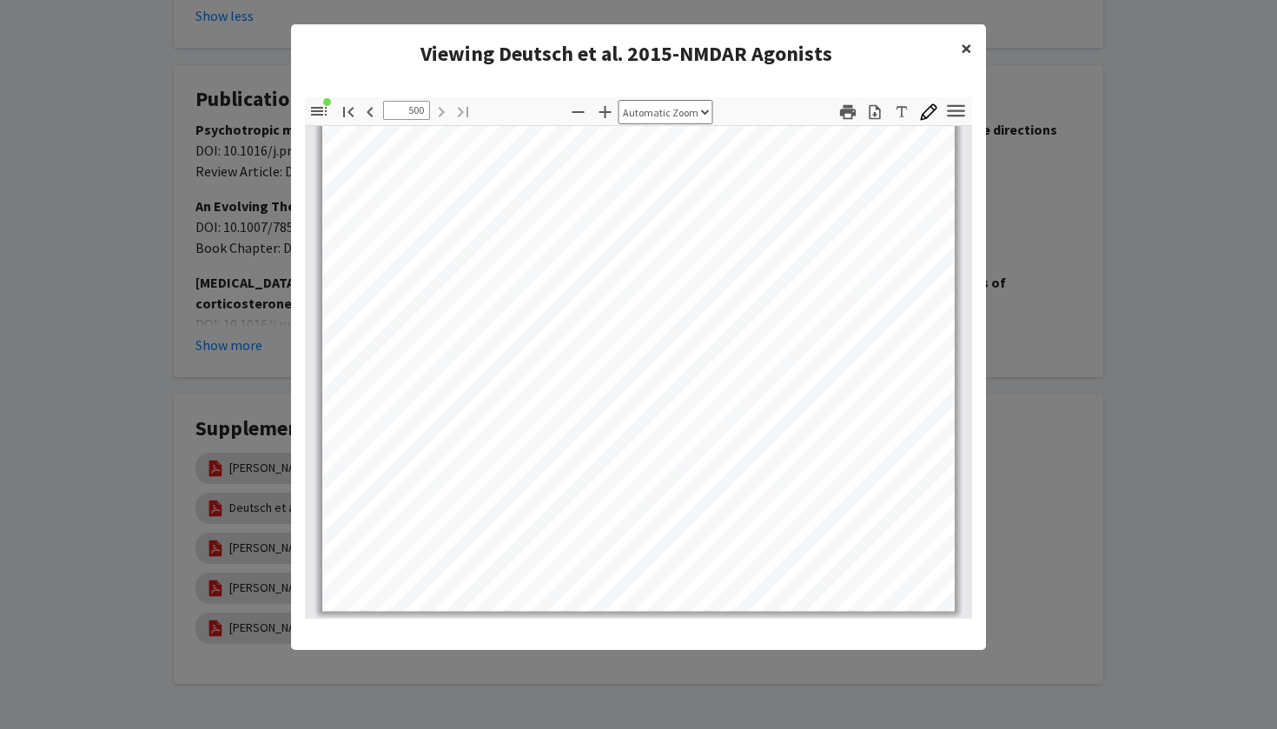
click at [970, 45] on span "×" at bounding box center [966, 48] width 11 height 27
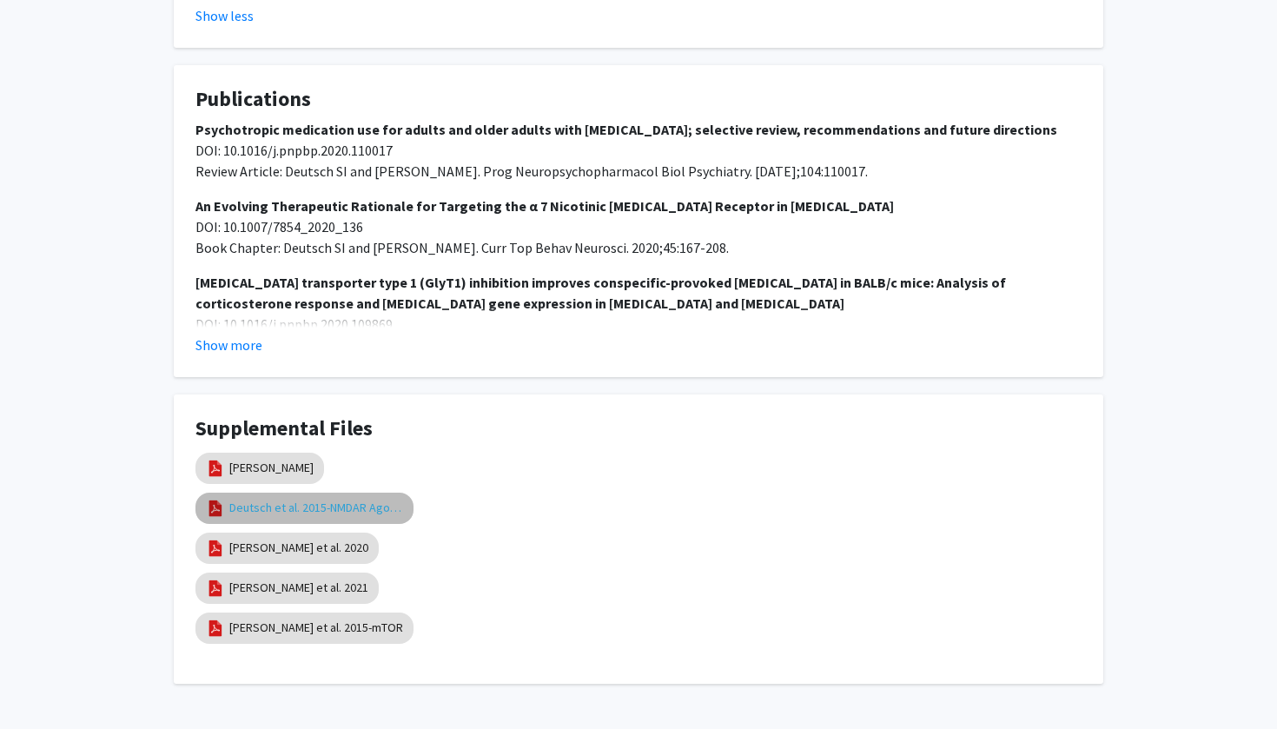
click at [362, 499] on link "Deutsch et al. 2015-NMDAR Agonists" at bounding box center [316, 508] width 174 height 18
select select "custom"
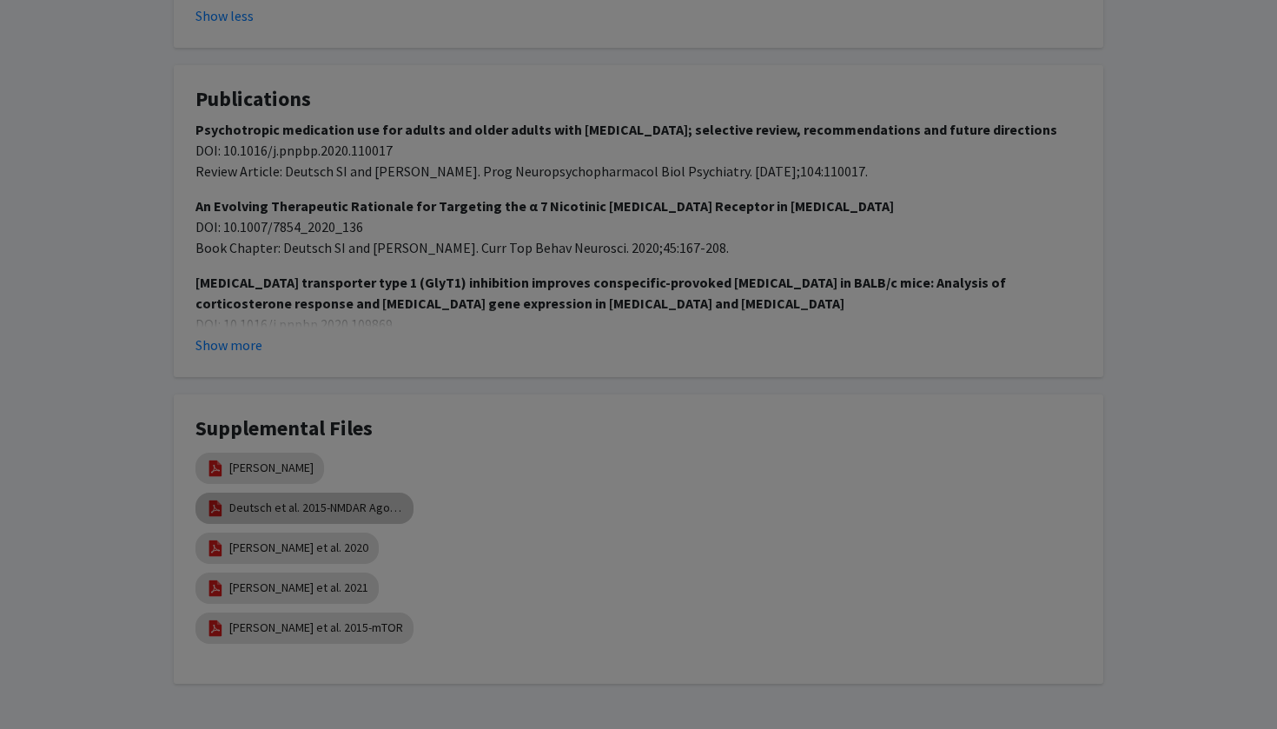
type input "1"
select select "auto"
type input "485"
select select "auto"
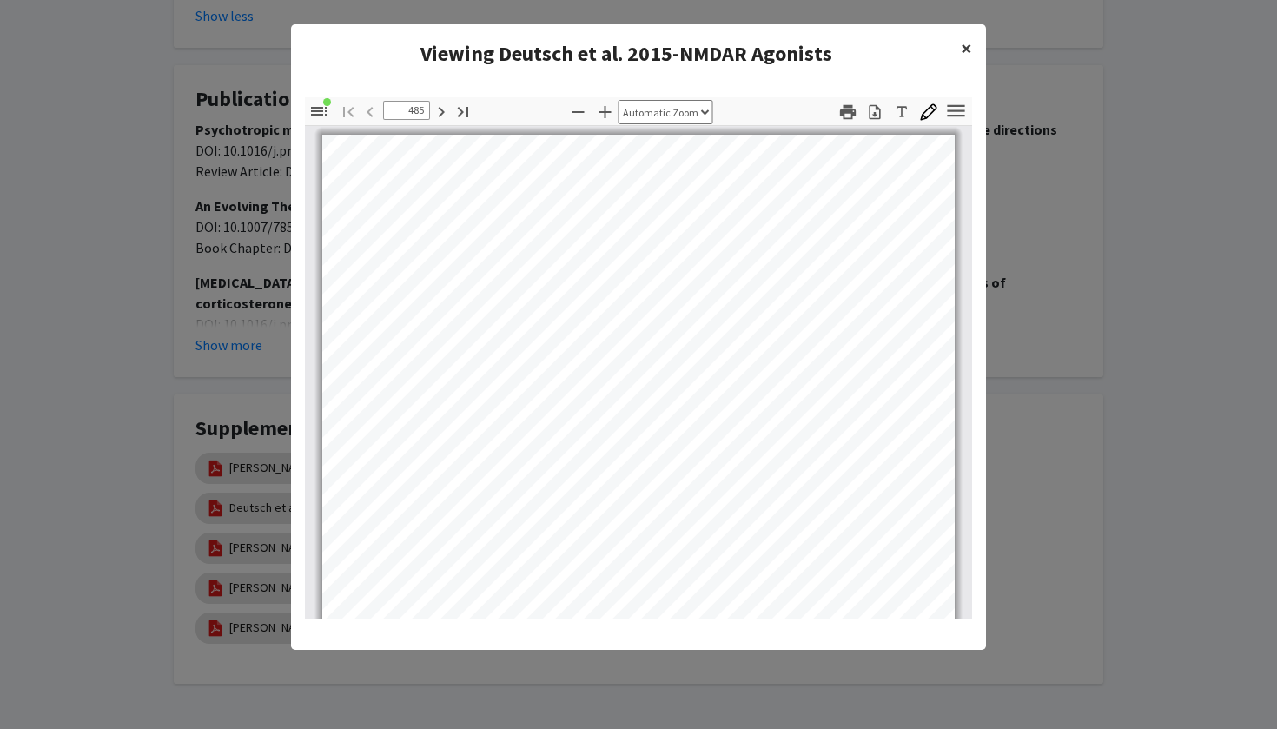
click at [971, 50] on span "×" at bounding box center [966, 48] width 11 height 27
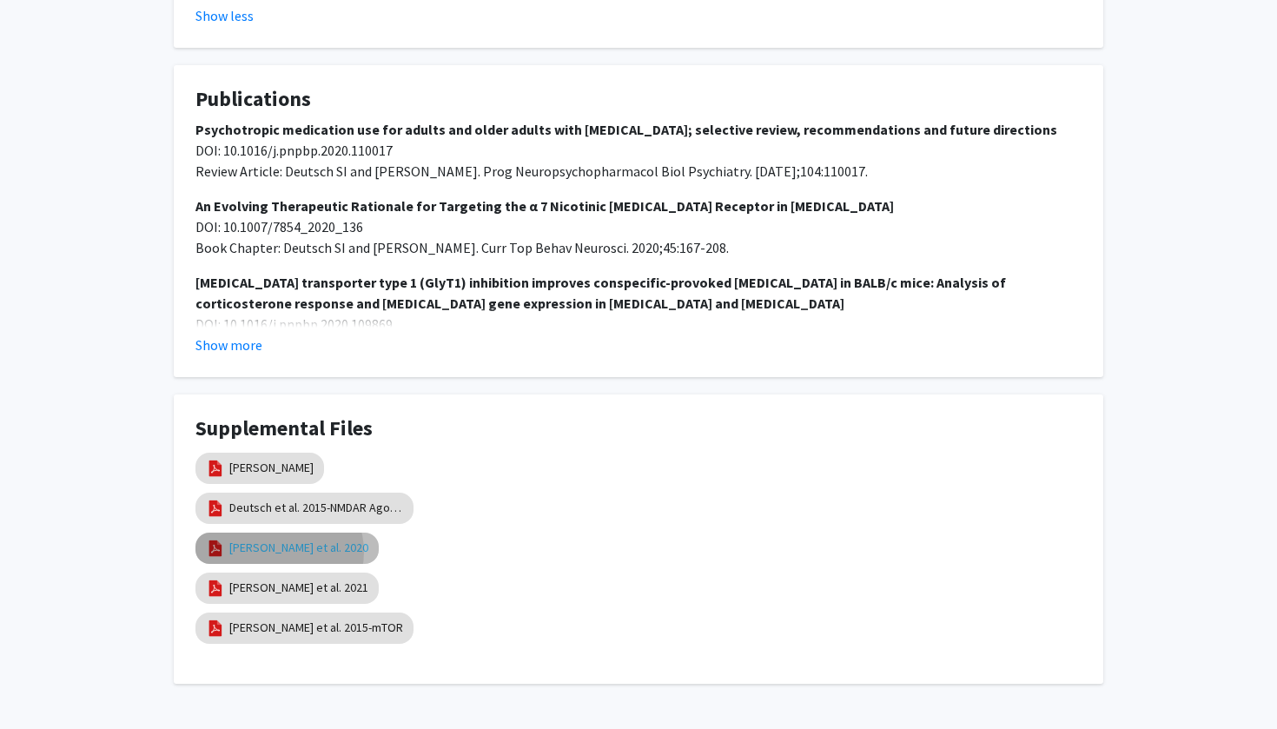
click at [279, 539] on link "[PERSON_NAME] et al. 2020" at bounding box center [298, 548] width 139 height 18
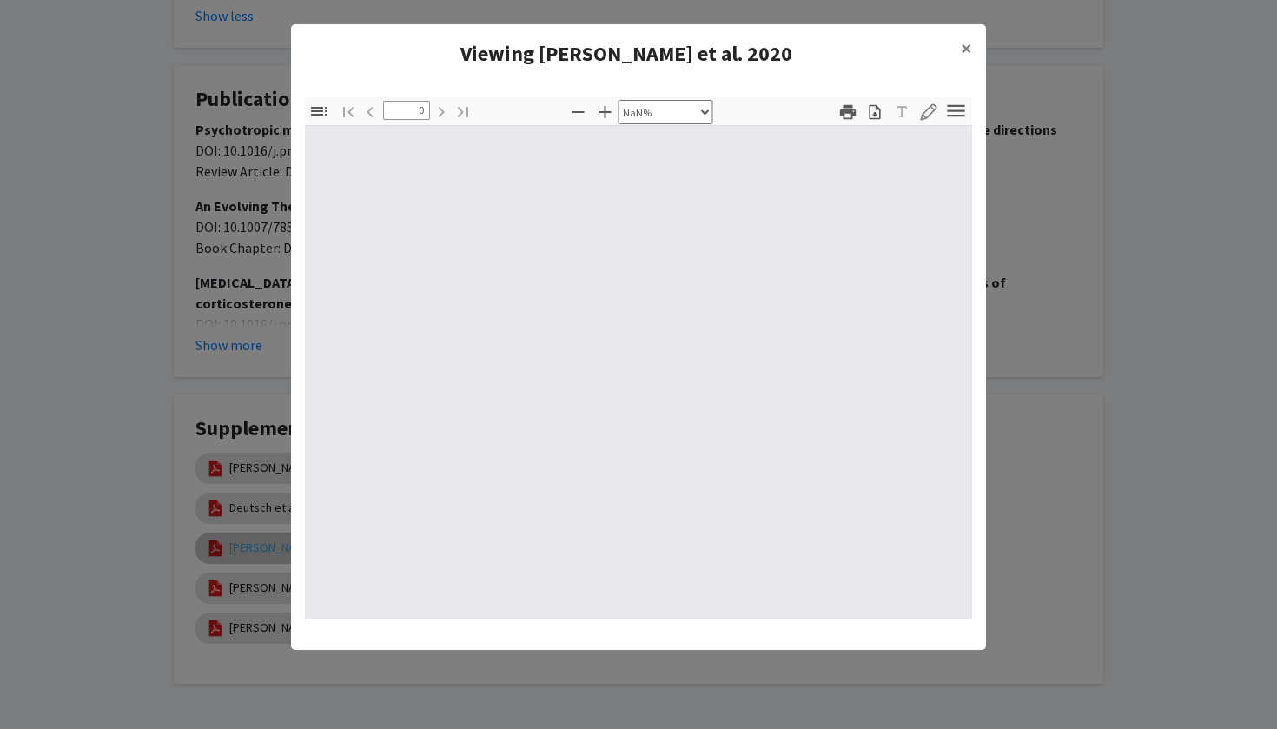
select select "auto"
type input "1"
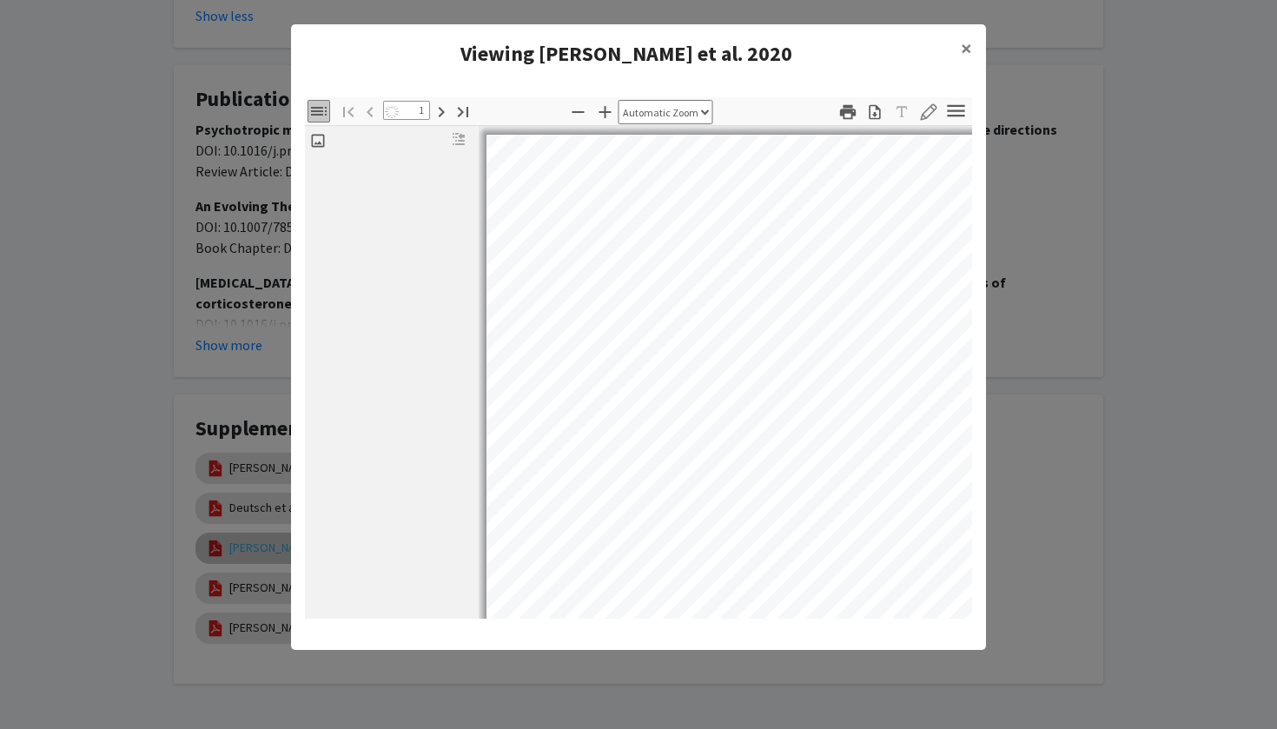
select select "auto"
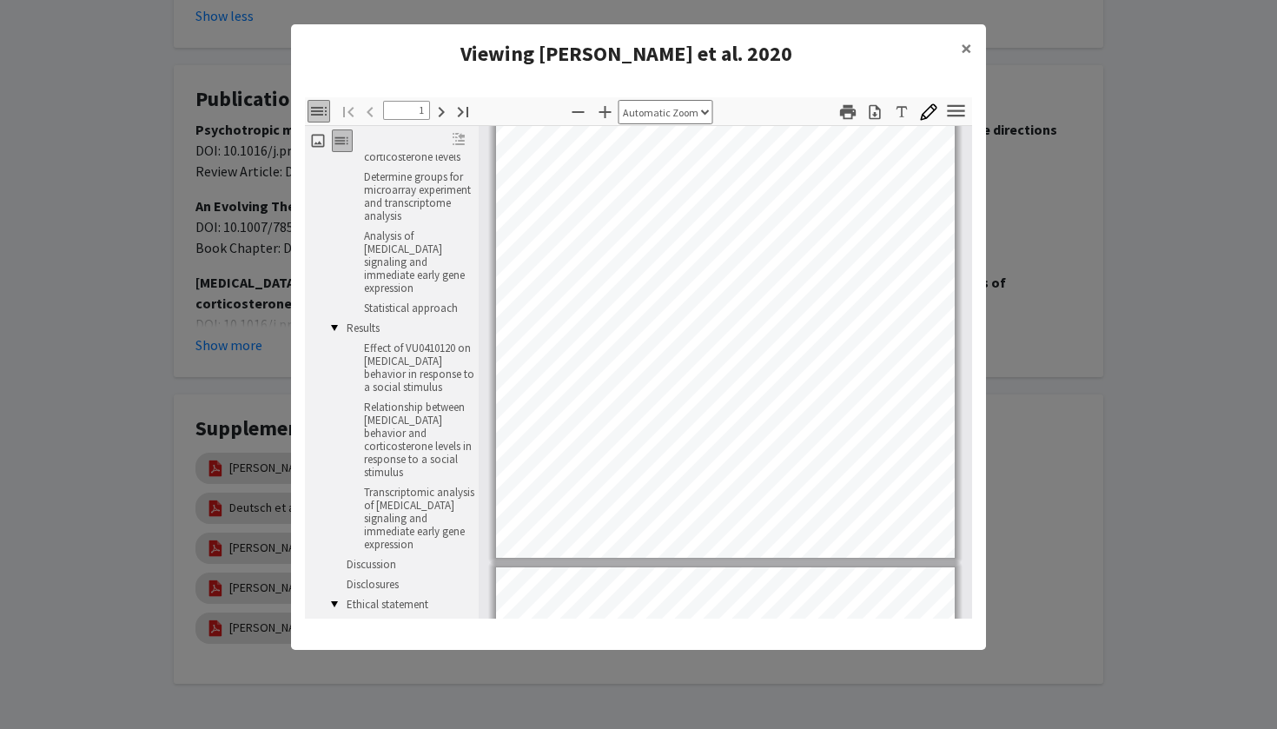
scroll to position [311, 0]
click at [971, 43] on span "×" at bounding box center [966, 48] width 11 height 27
